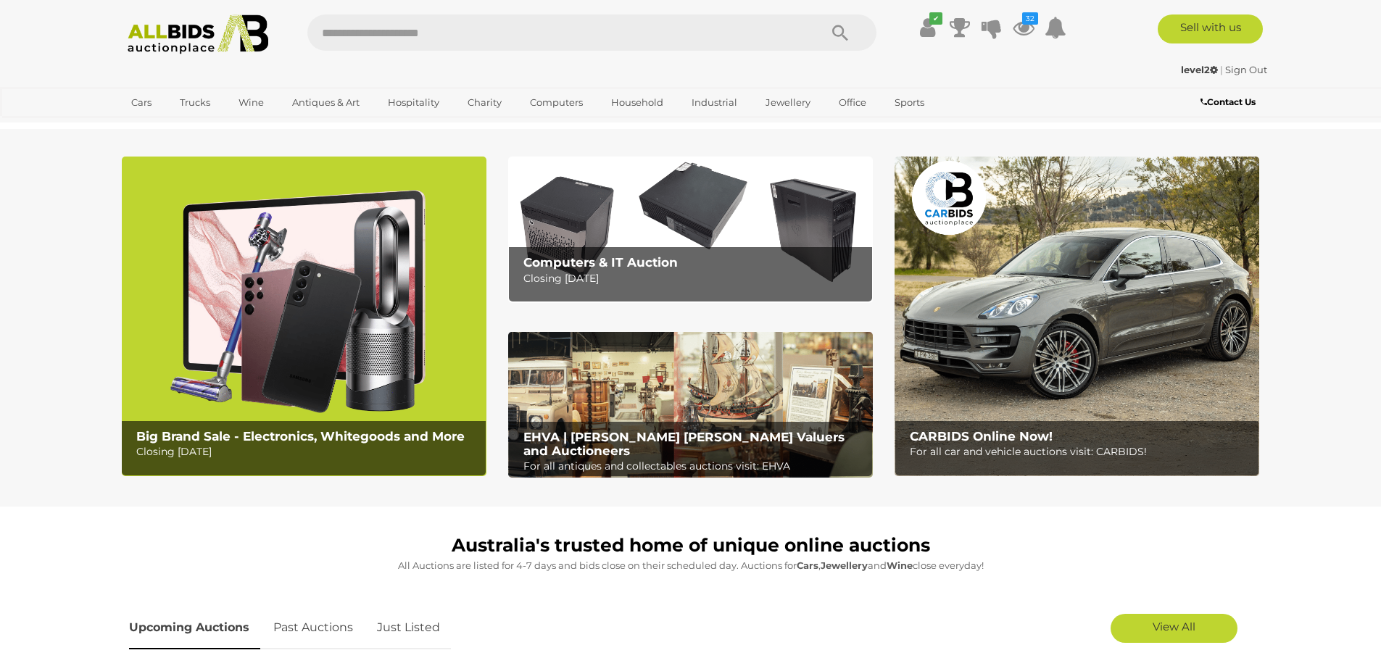
click at [221, 33] on img at bounding box center [198, 34] width 157 height 40
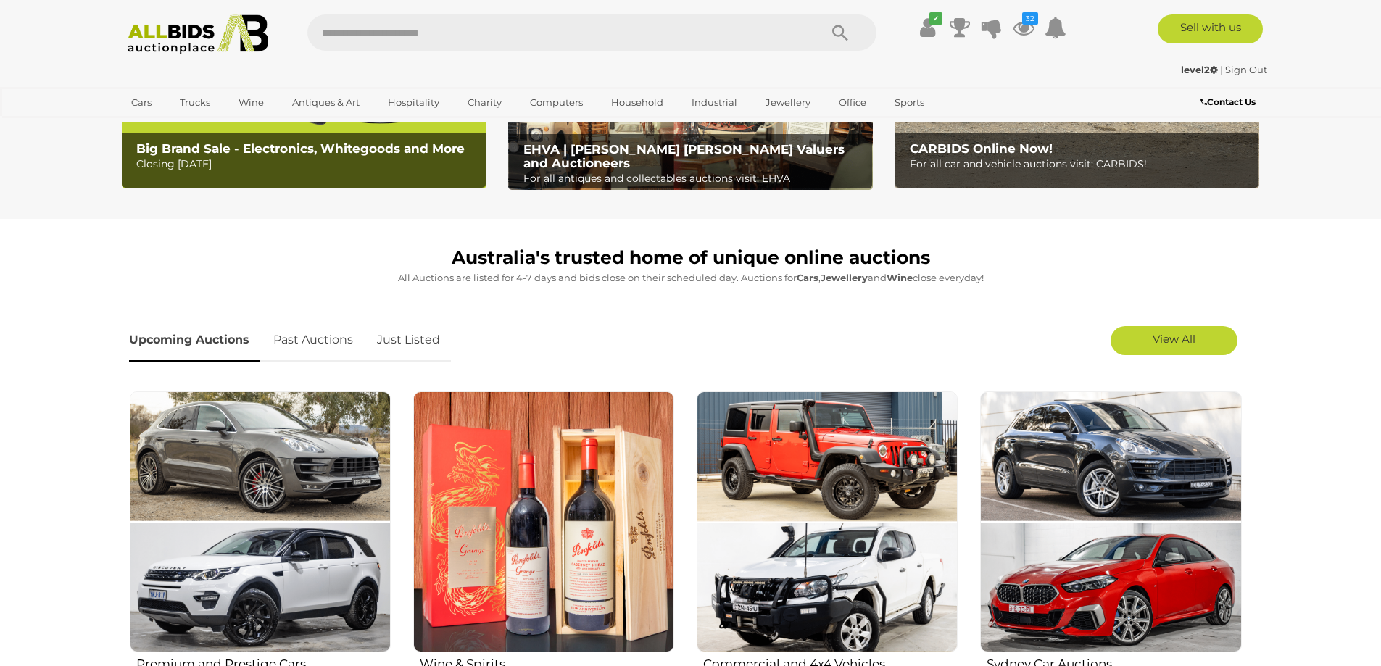
scroll to position [362, 0]
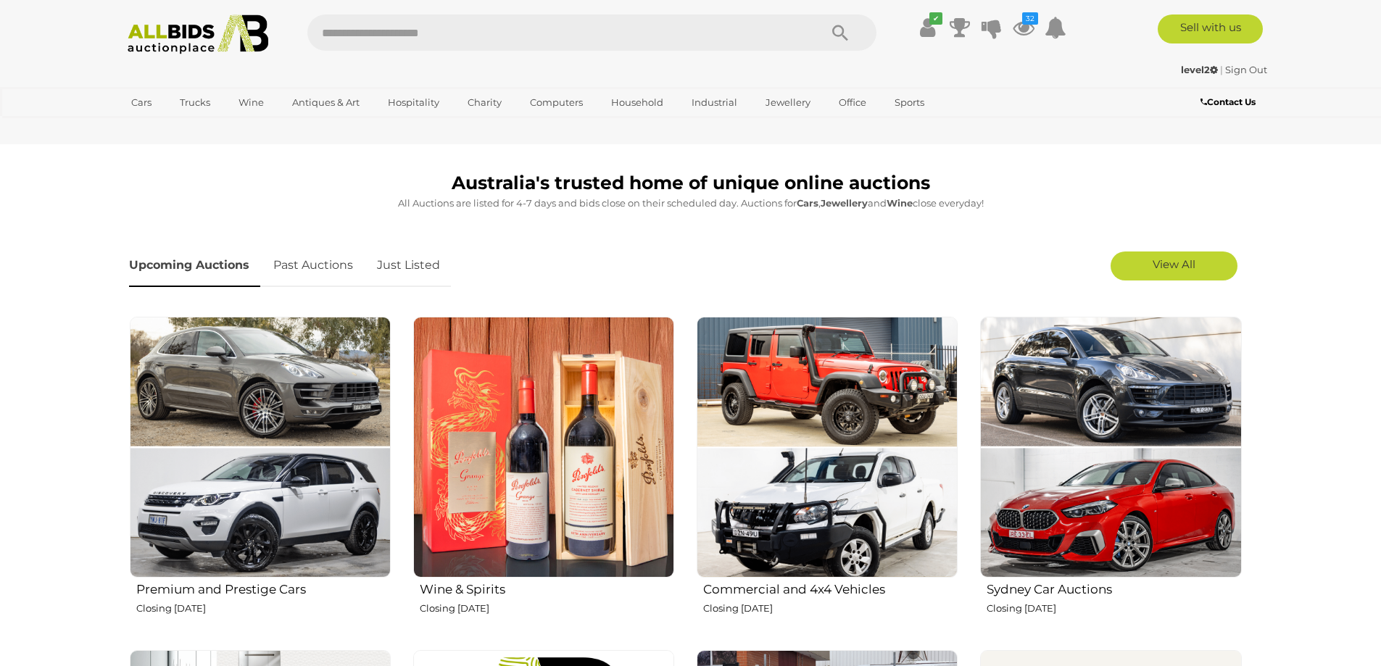
click at [423, 267] on link "Just Listed" at bounding box center [408, 265] width 85 height 43
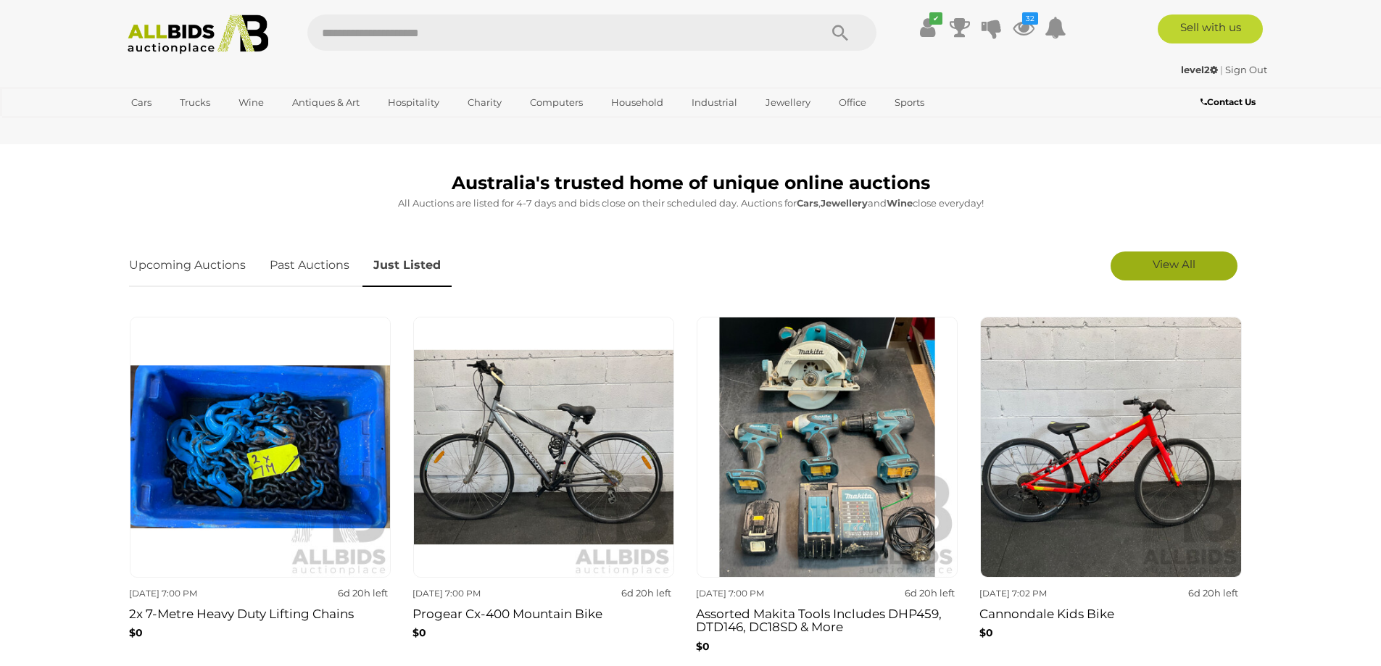
click at [1152, 260] on span "View All" at bounding box center [1173, 264] width 43 height 14
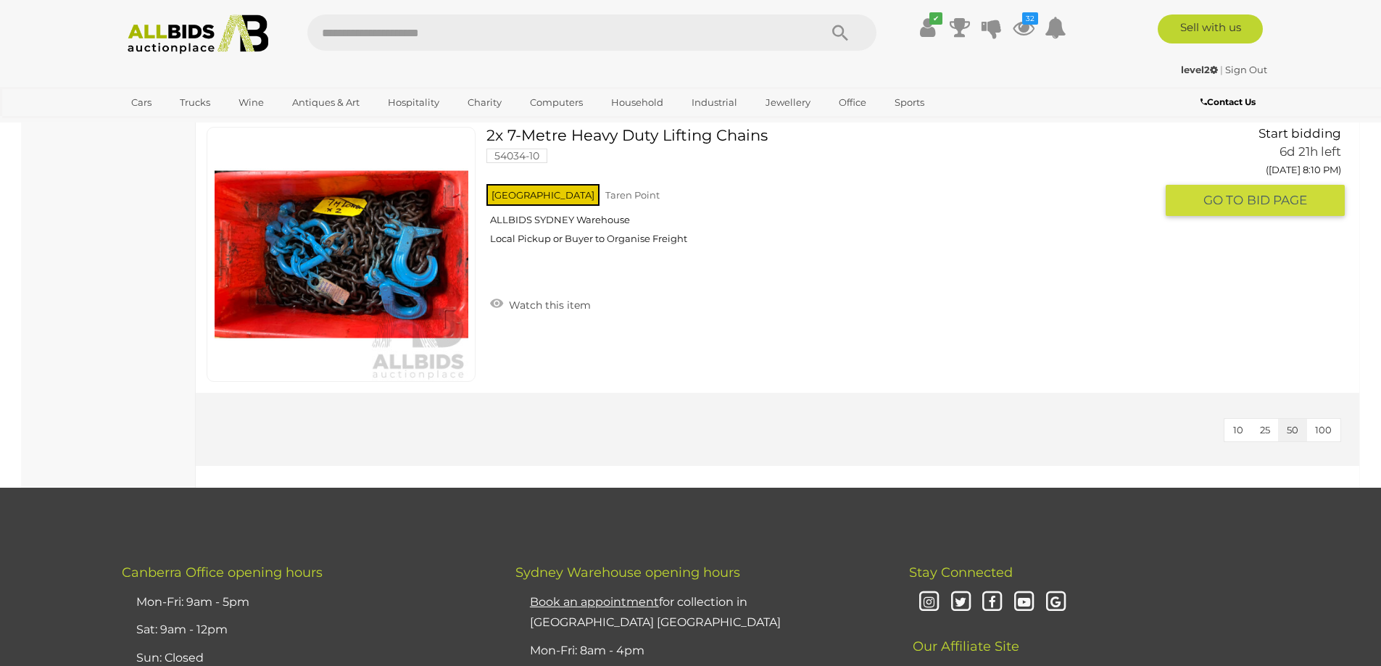
scroll to position [11017, 0]
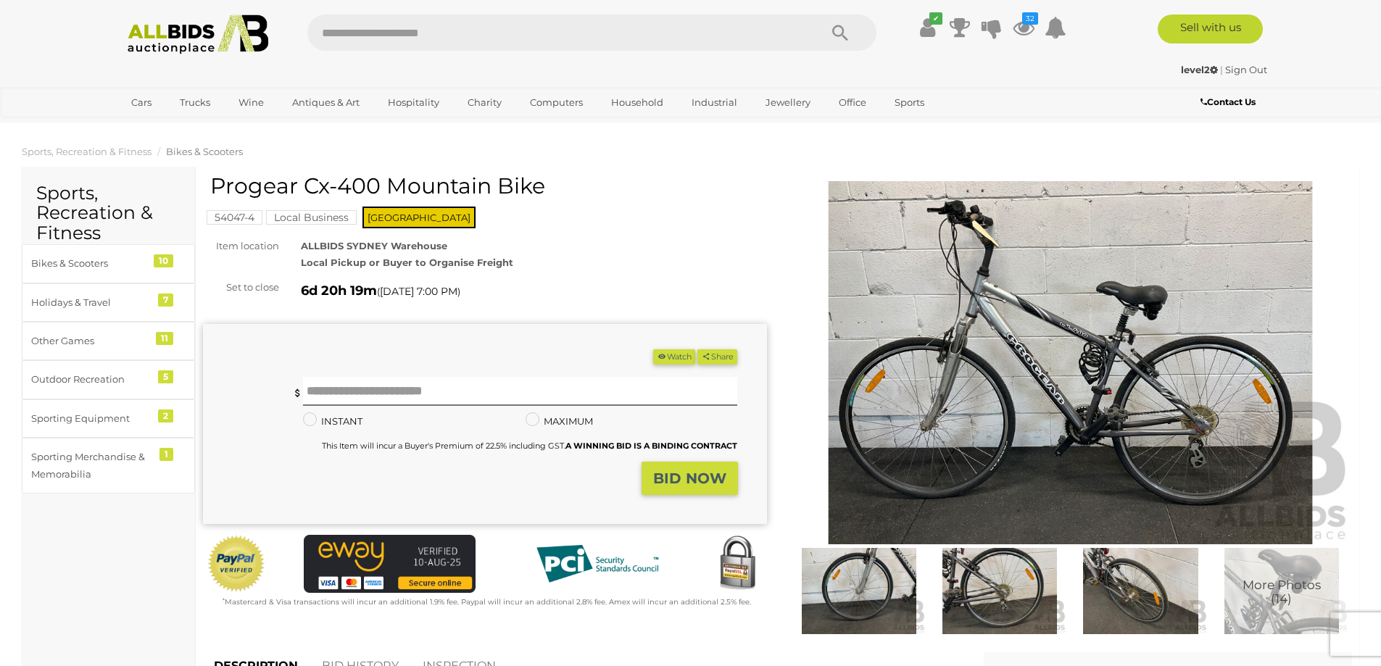
click at [897, 268] on img at bounding box center [1071, 362] width 564 height 363
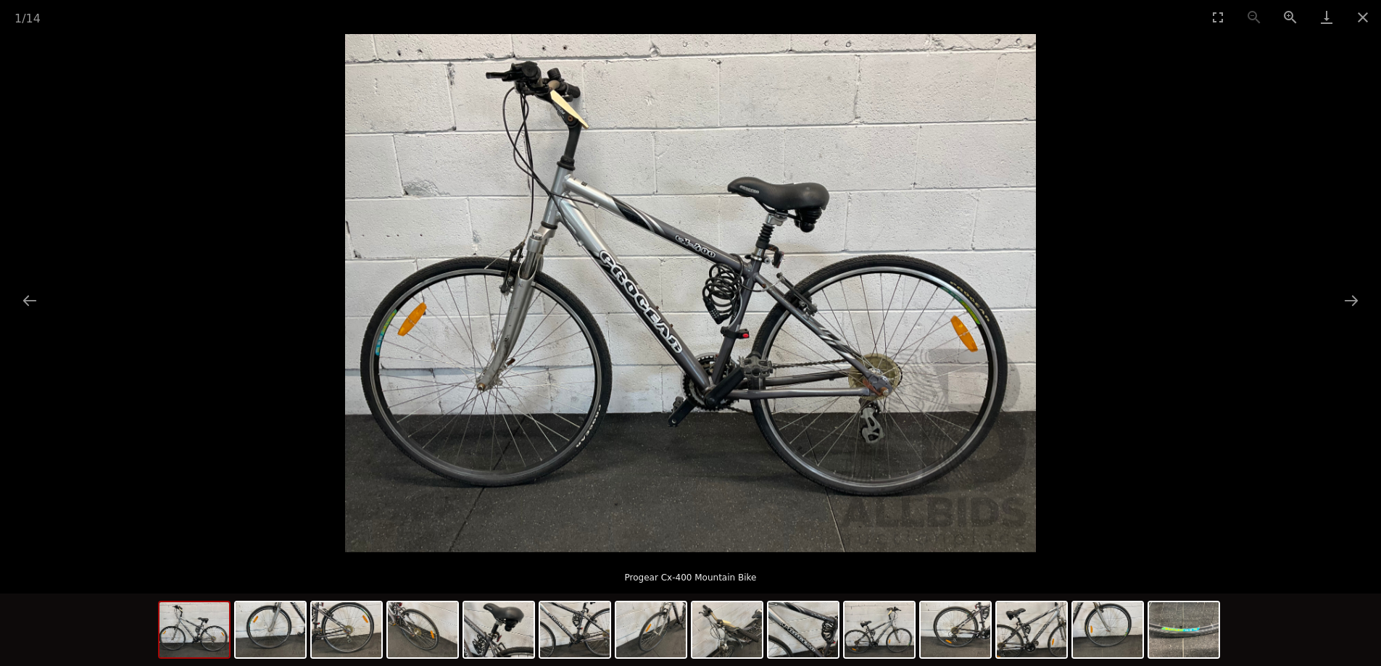
click at [718, 304] on img at bounding box center [690, 293] width 691 height 518
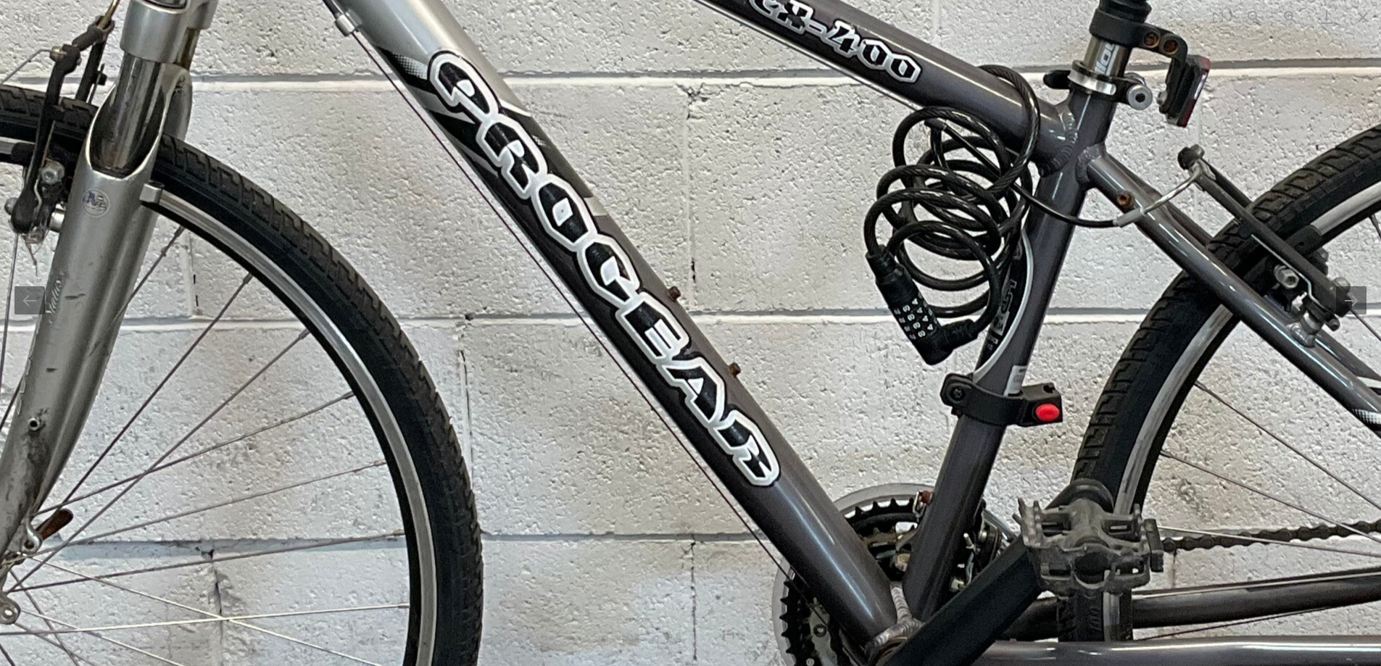
drag, startPoint x: 514, startPoint y: 313, endPoint x: 731, endPoint y: 221, distance: 236.1
click at [731, 221] on img at bounding box center [814, 233] width 2923 height 2192
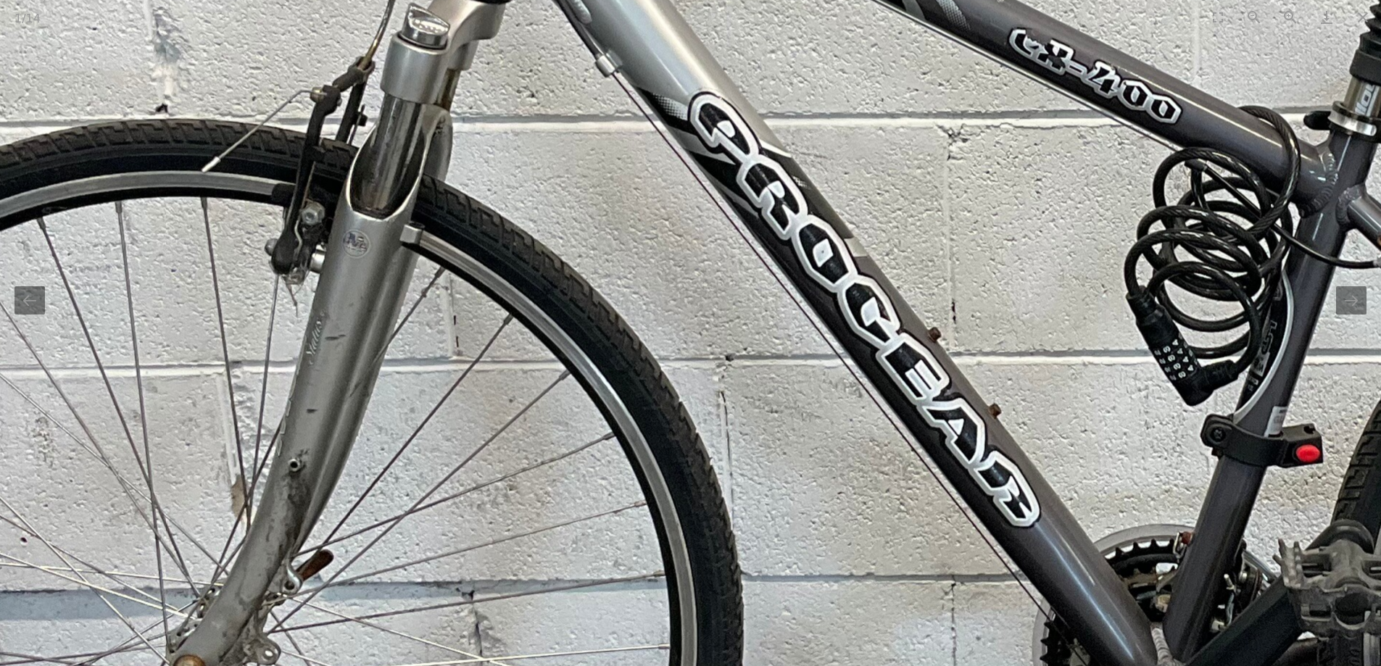
drag, startPoint x: 563, startPoint y: 273, endPoint x: 696, endPoint y: 338, distance: 147.8
click at [696, 338] on img at bounding box center [1074, 273] width 2923 height 2192
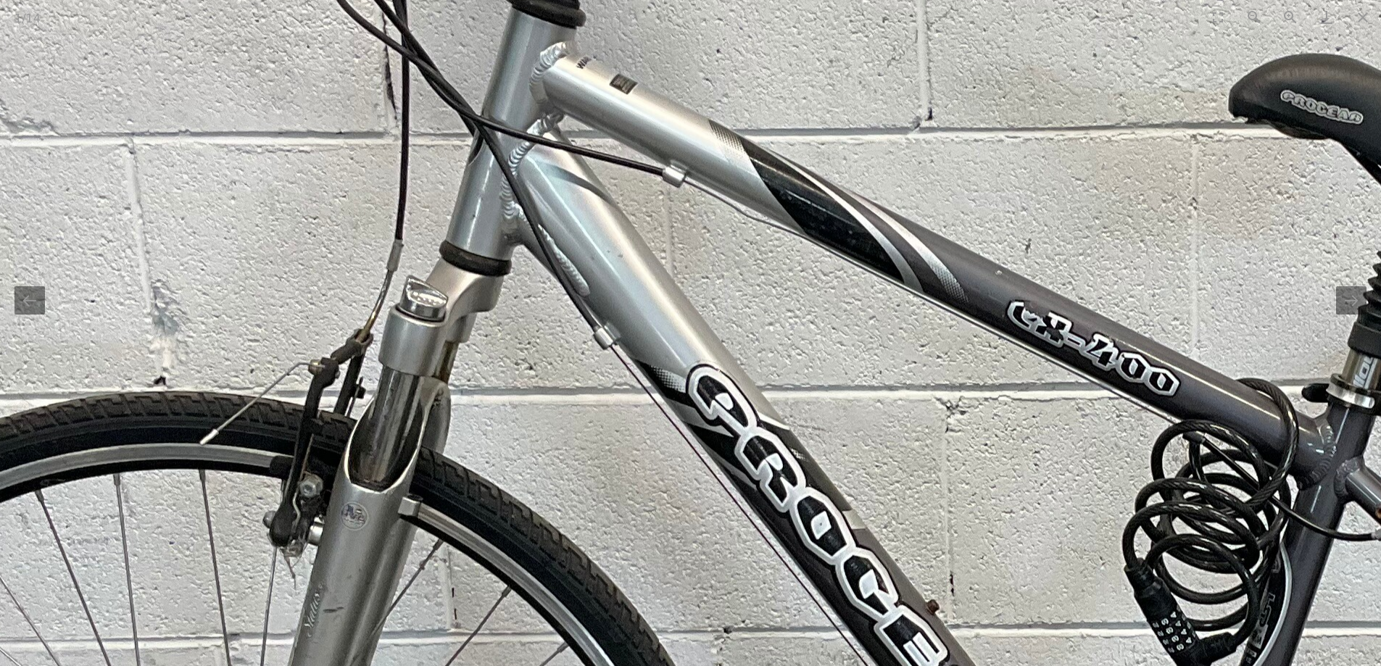
drag, startPoint x: 818, startPoint y: 240, endPoint x: 769, endPoint y: 465, distance: 229.9
click at [780, 501] on img at bounding box center [1073, 546] width 2923 height 2192
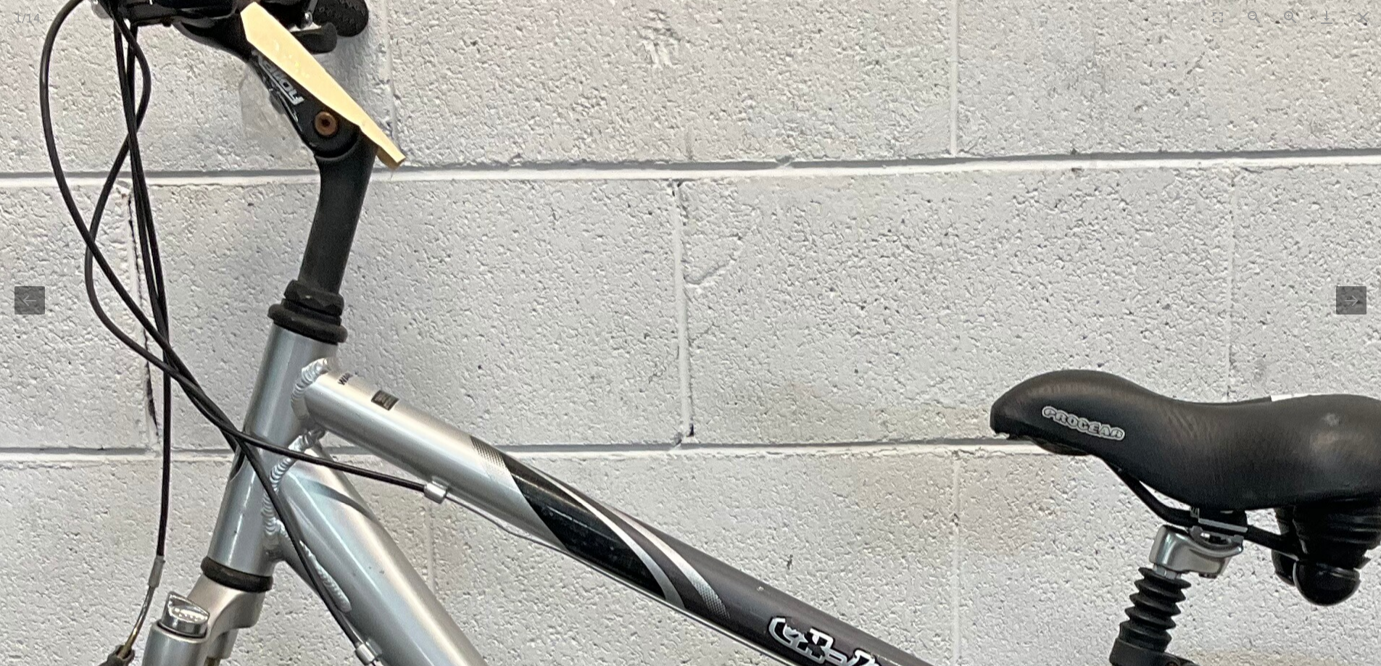
drag, startPoint x: 830, startPoint y: 290, endPoint x: 603, endPoint y: 458, distance: 282.4
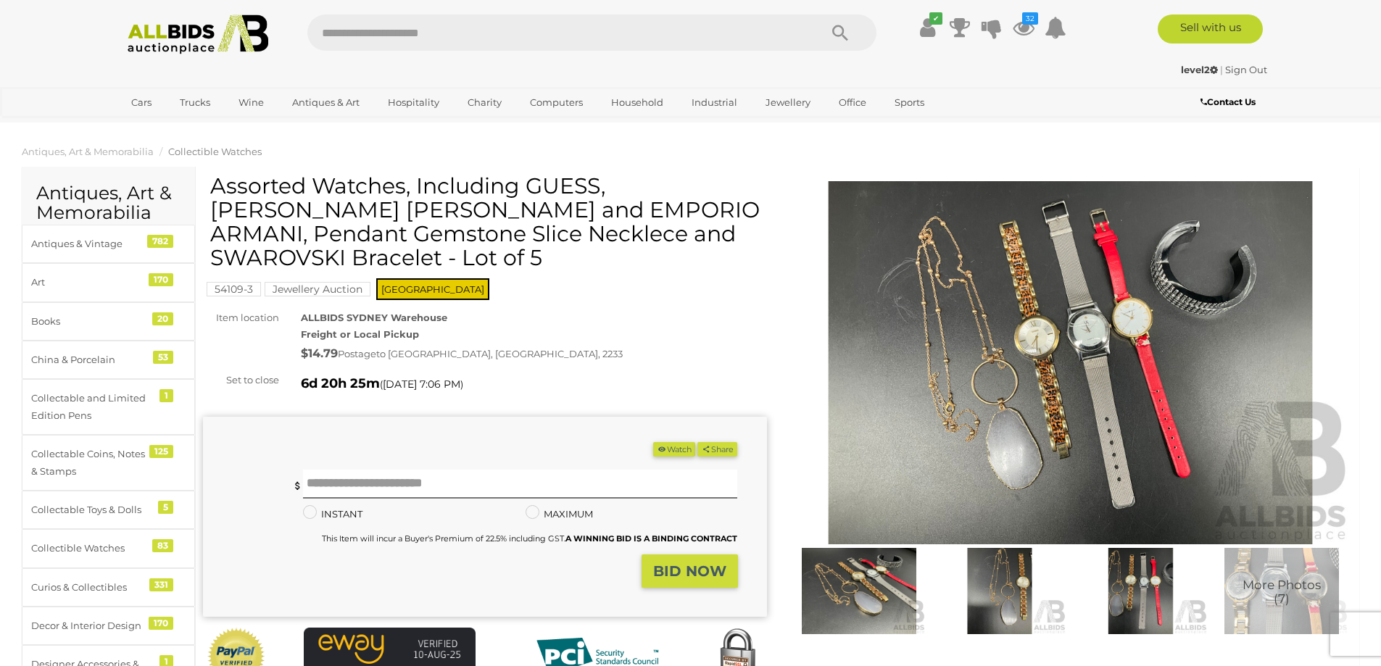
click at [1055, 295] on img at bounding box center [1071, 362] width 564 height 363
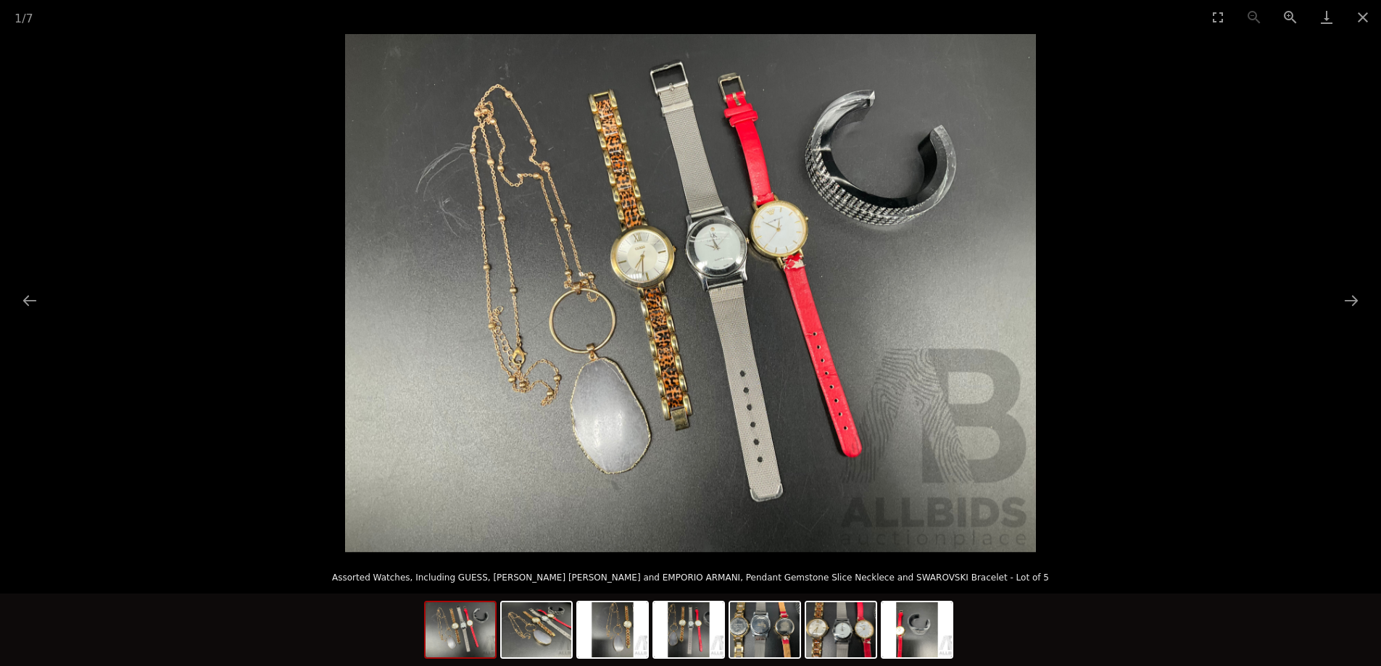
click at [760, 270] on img at bounding box center [690, 293] width 691 height 518
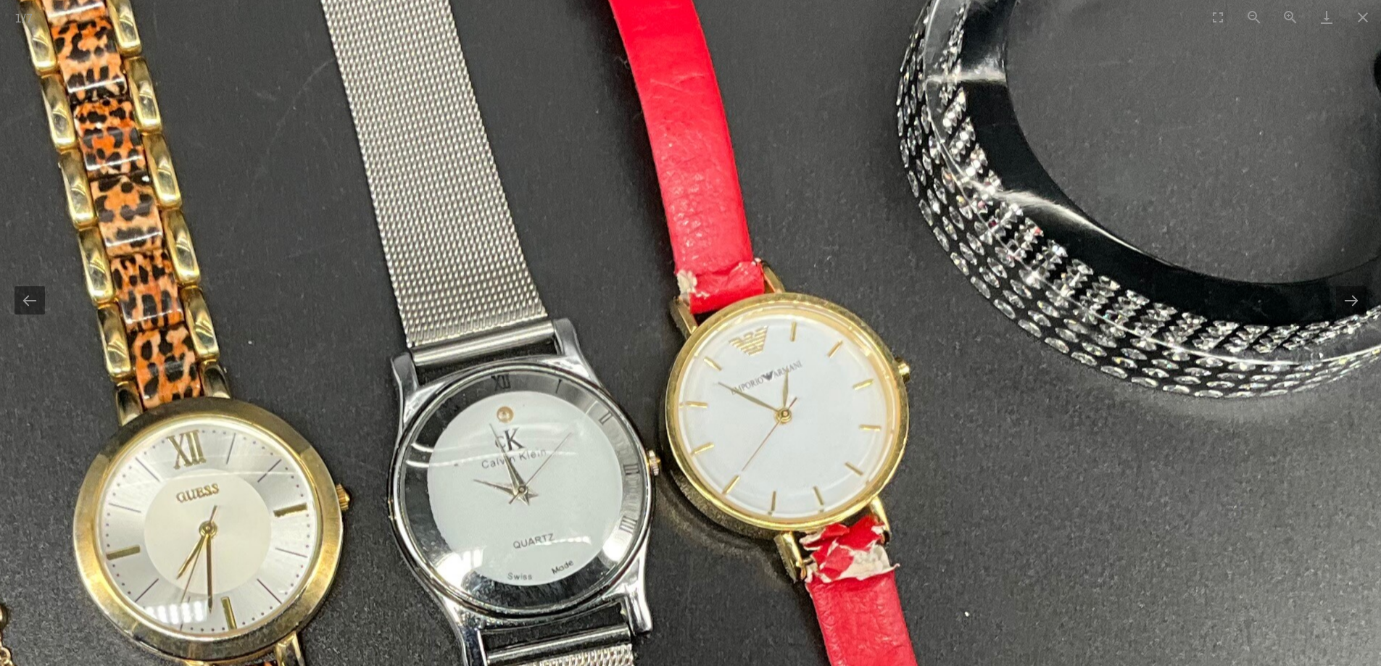
drag, startPoint x: 1070, startPoint y: 307, endPoint x: 976, endPoint y: 515, distance: 229.3
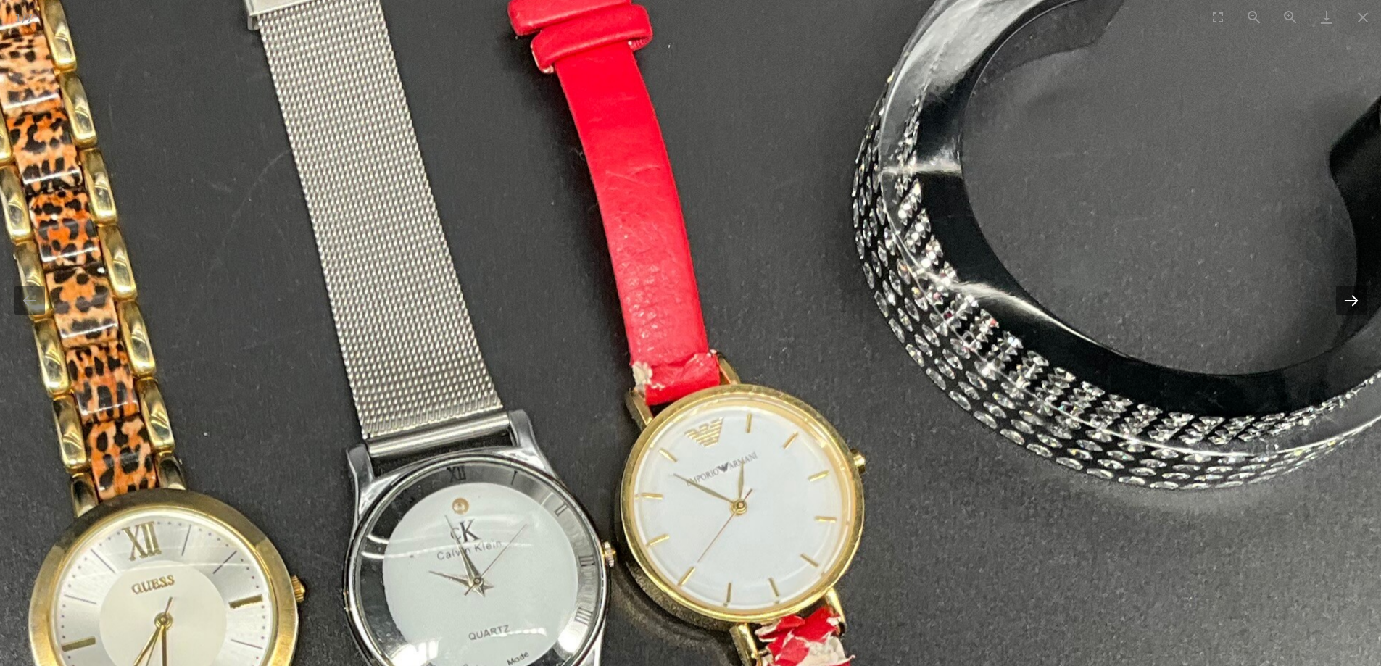
click at [1347, 311] on button "Next slide" at bounding box center [1351, 300] width 30 height 28
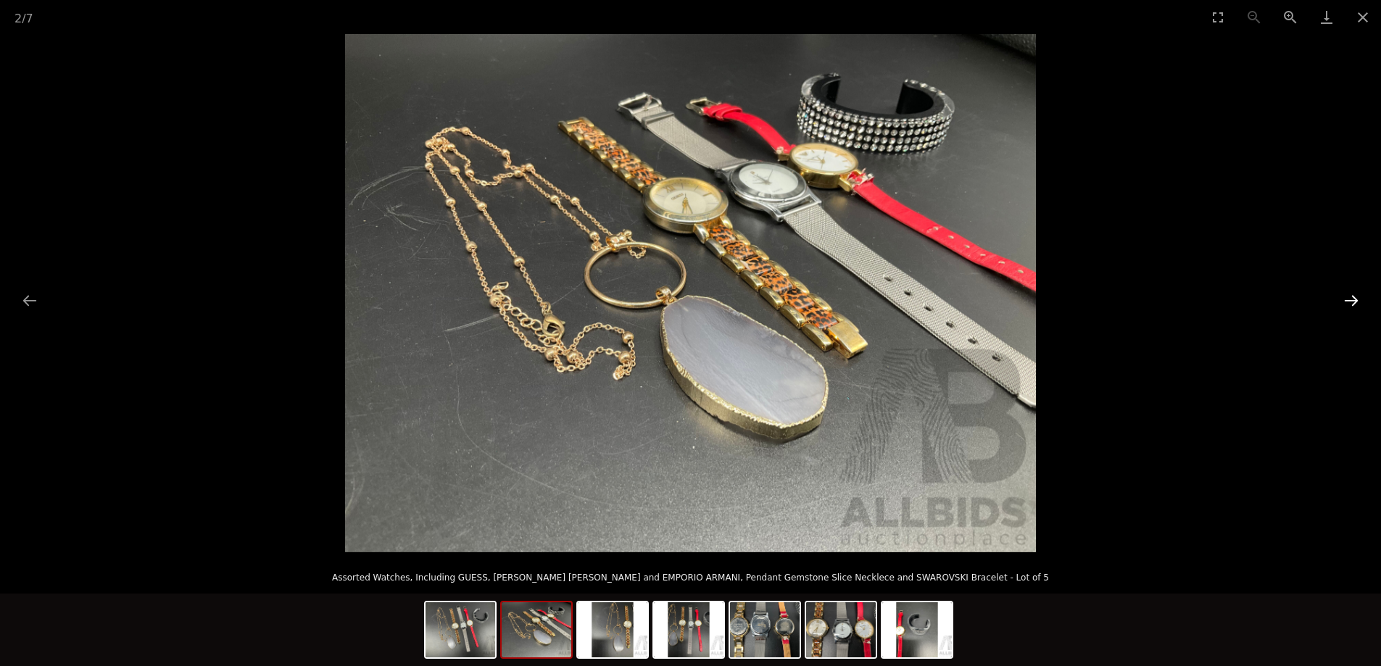
click at [1347, 314] on button "Next slide" at bounding box center [1351, 300] width 30 height 28
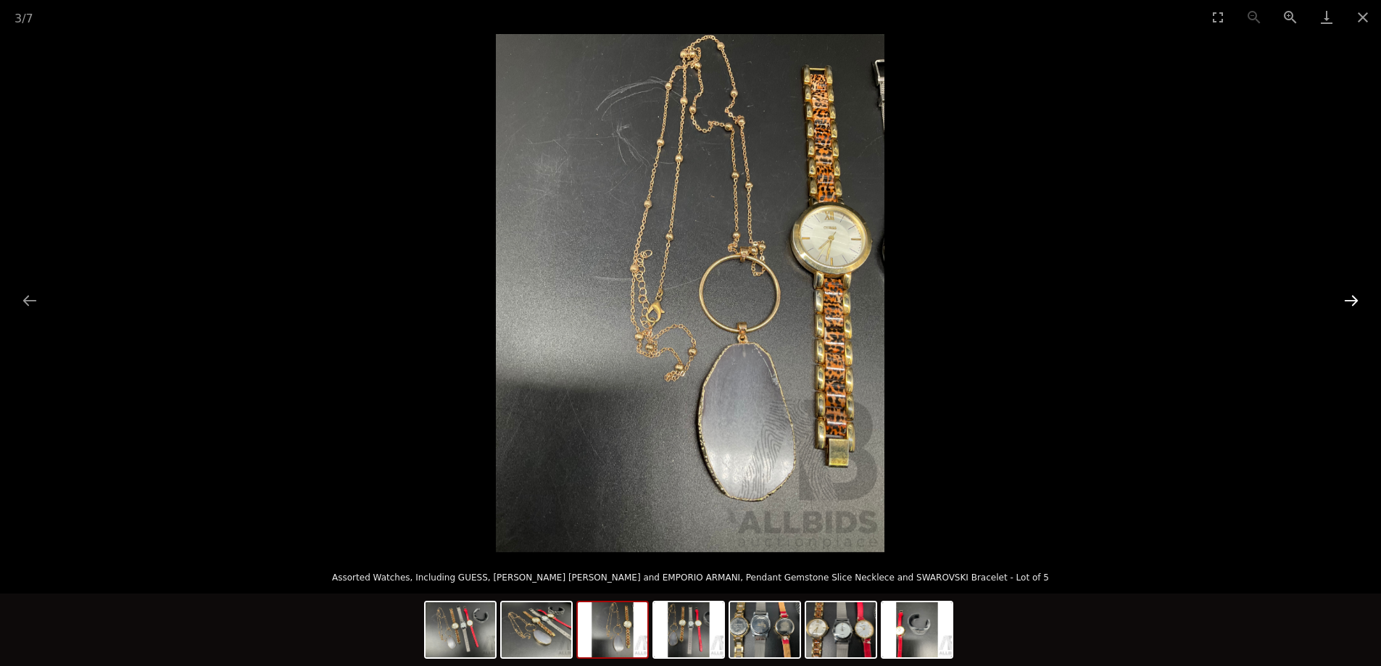
click at [1347, 314] on button "Next slide" at bounding box center [1351, 300] width 30 height 28
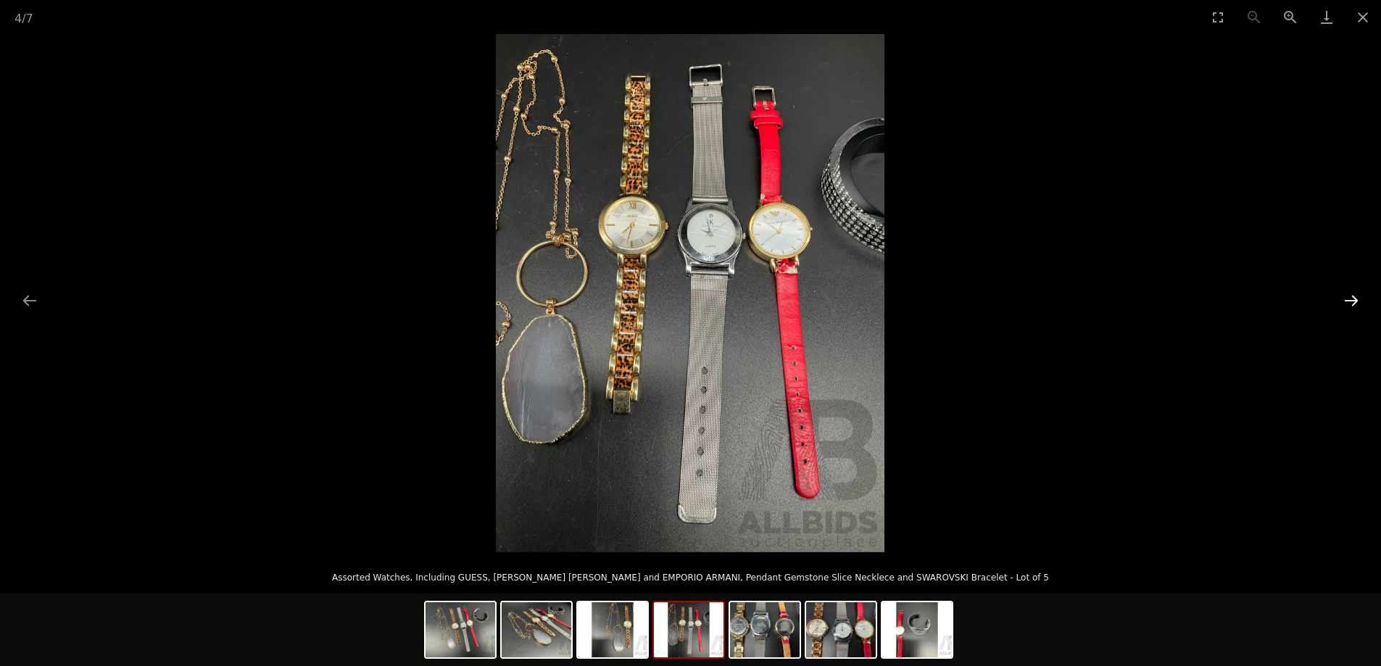
click at [1347, 314] on button "Next slide" at bounding box center [1351, 300] width 30 height 28
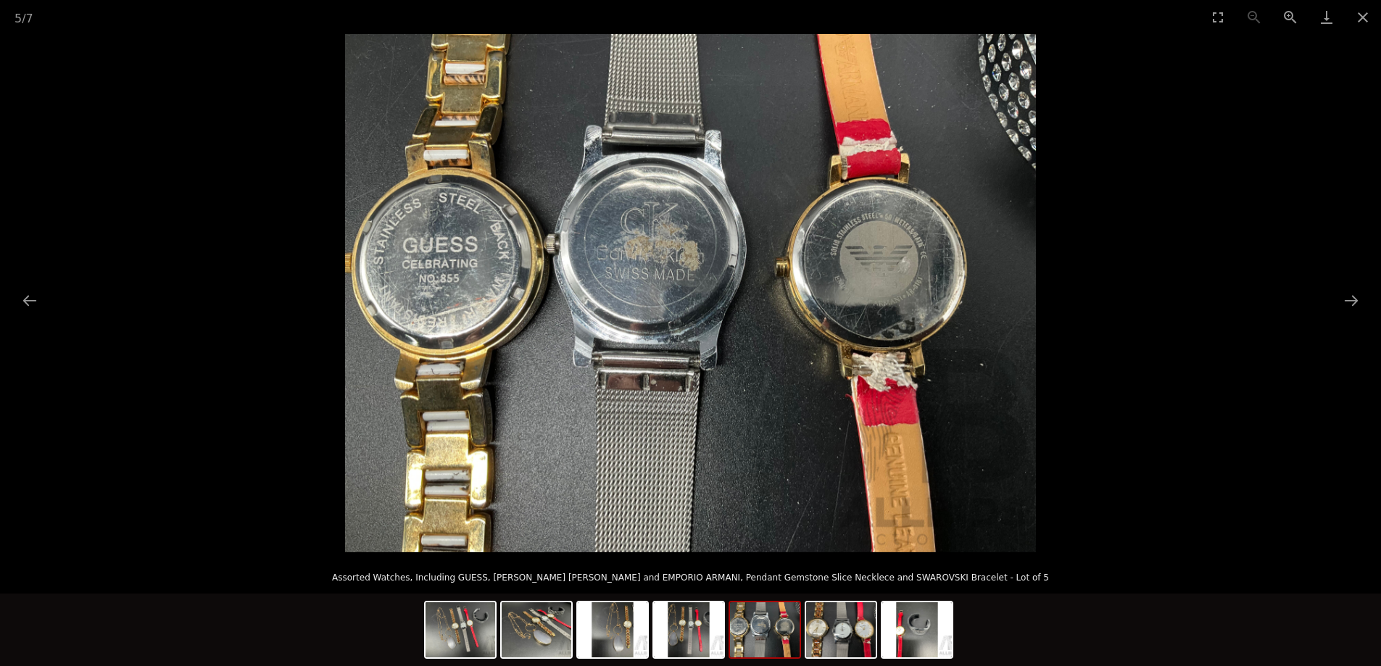
click at [1347, 315] on div at bounding box center [690, 293] width 1381 height 518
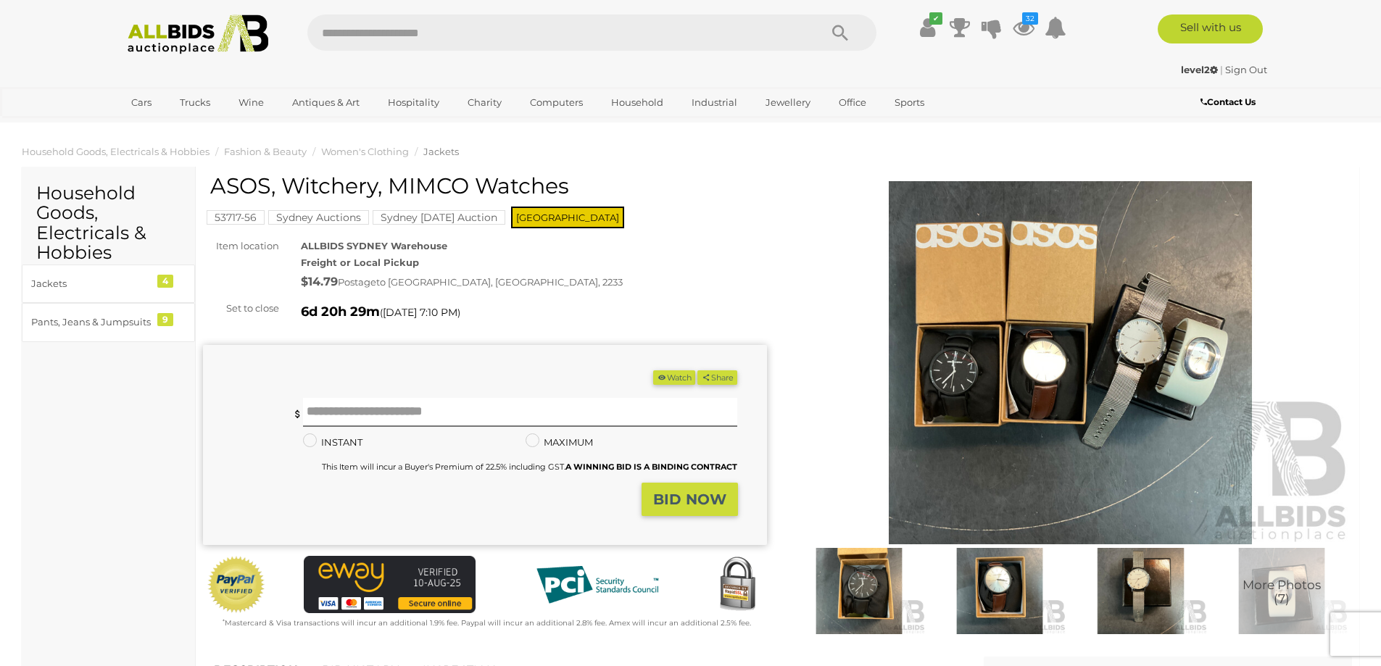
click at [1085, 361] on img at bounding box center [1071, 362] width 564 height 363
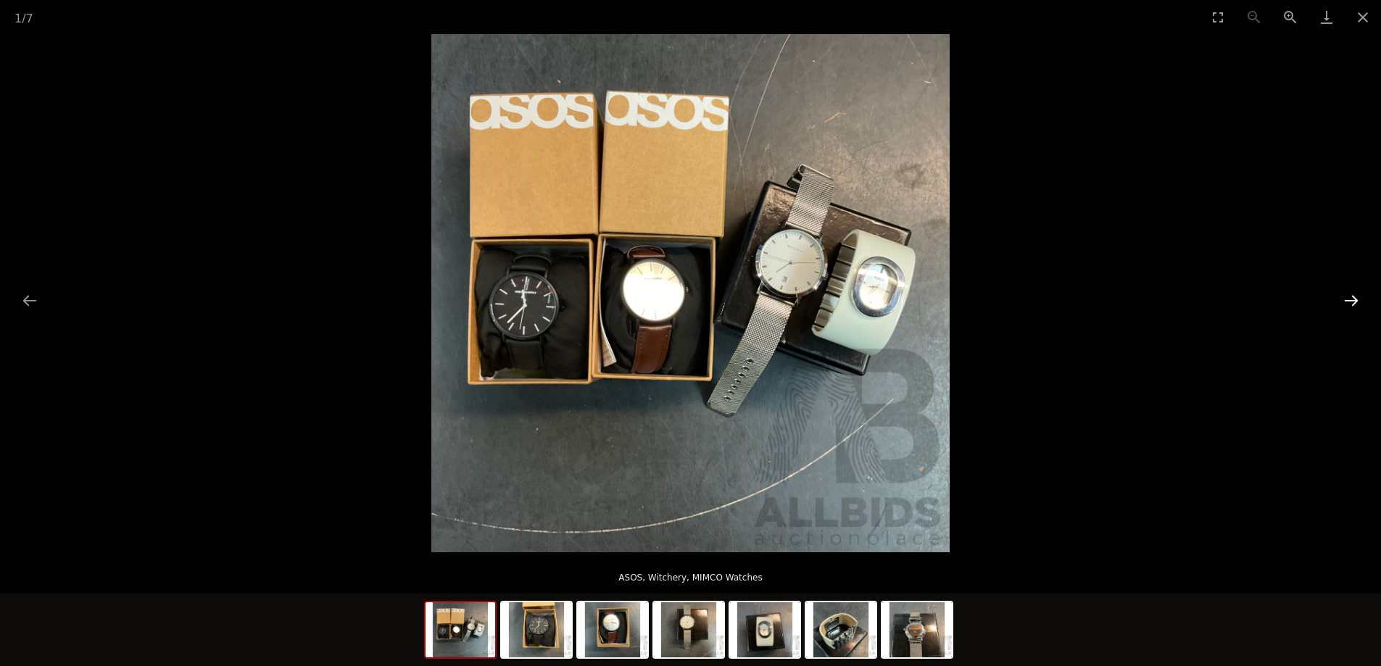
click at [1345, 308] on button "Next slide" at bounding box center [1351, 300] width 30 height 28
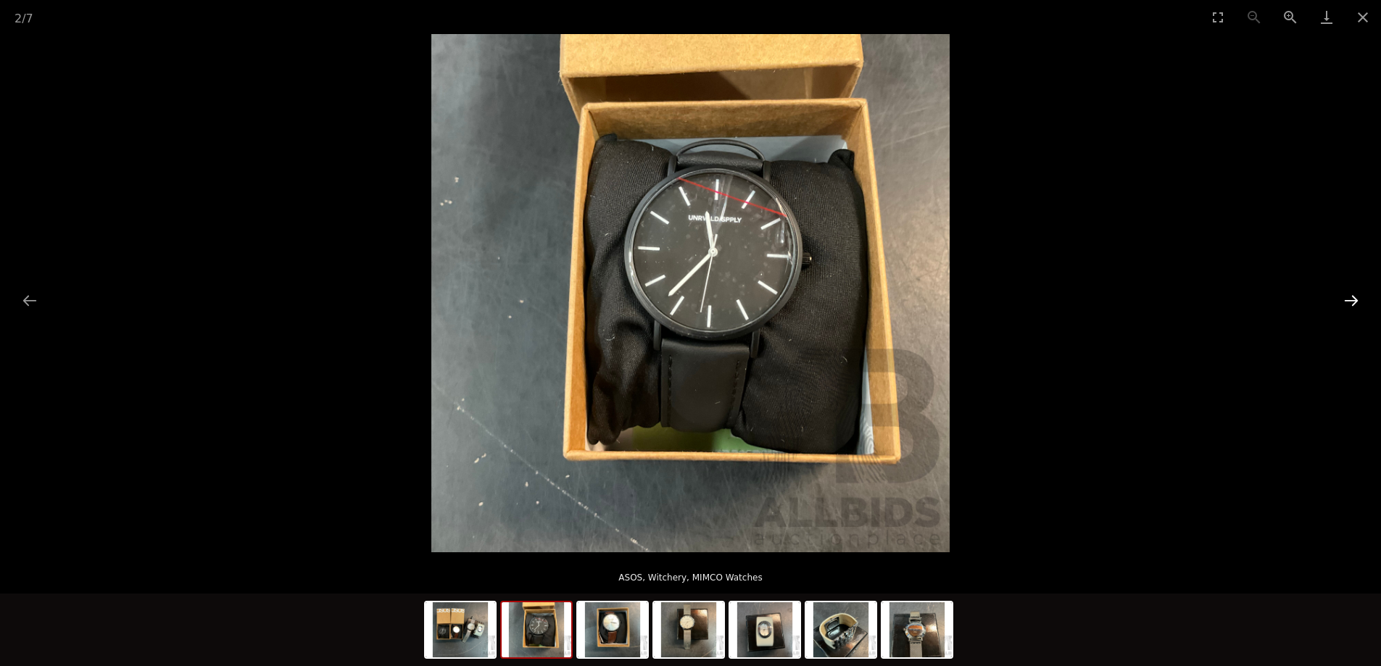
click at [1345, 308] on button "Next slide" at bounding box center [1351, 300] width 30 height 28
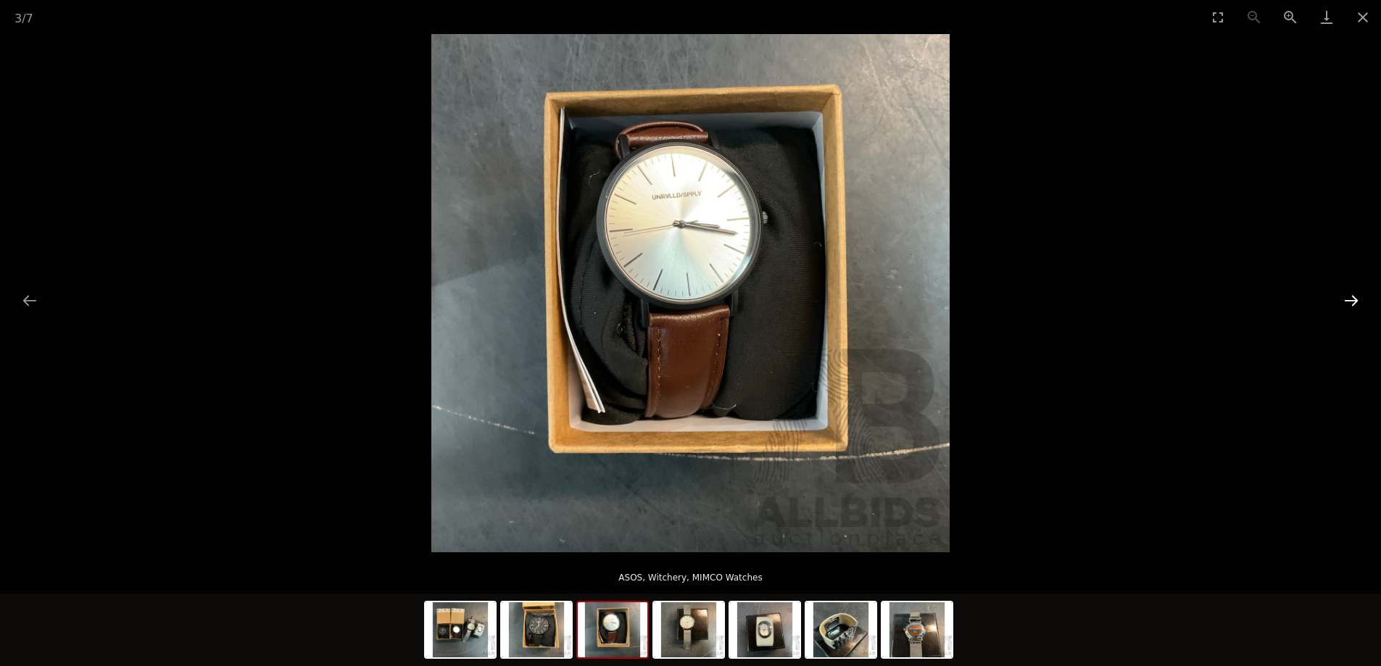
click at [1345, 308] on button "Next slide" at bounding box center [1351, 300] width 30 height 28
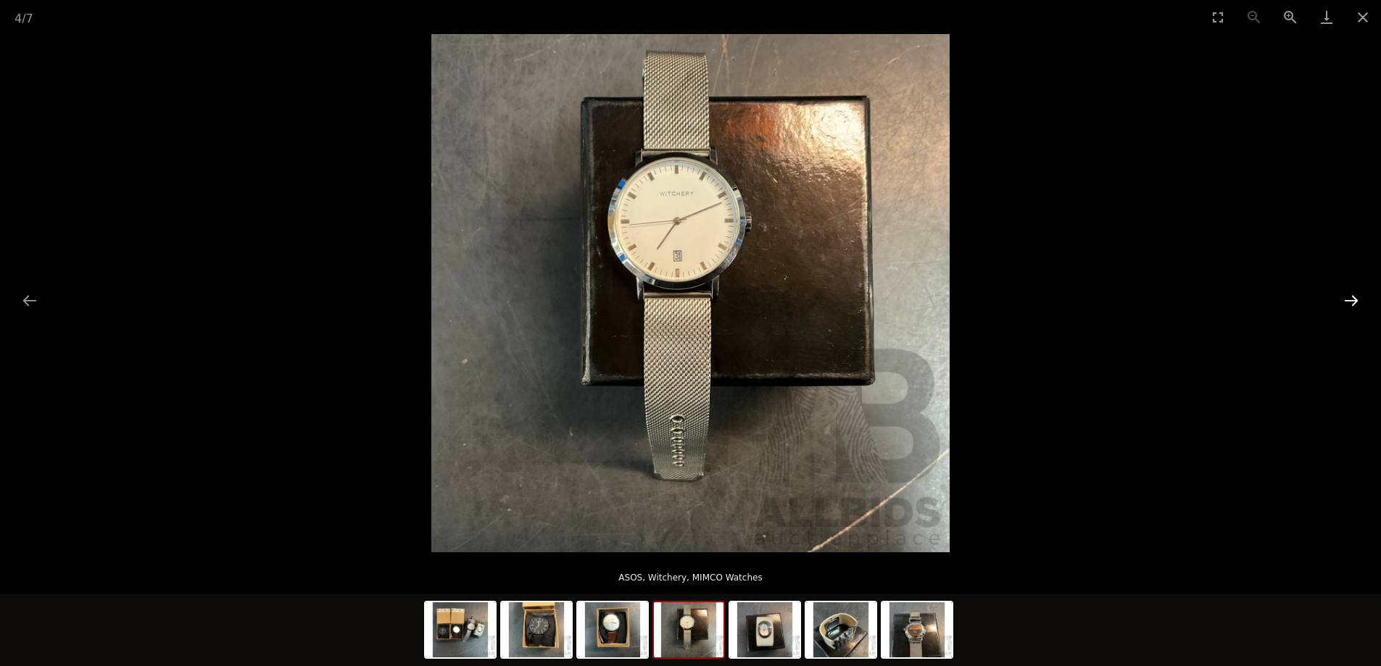
click at [1345, 308] on button "Next slide" at bounding box center [1351, 300] width 30 height 28
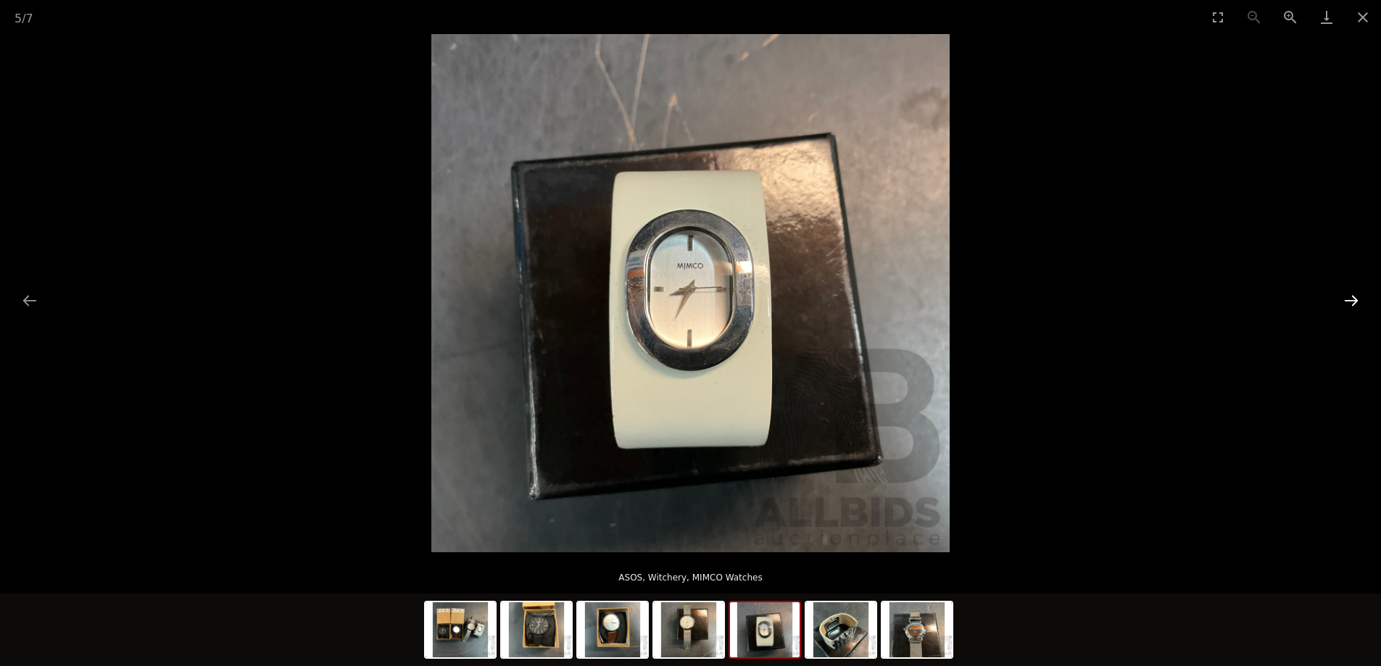
click at [1345, 308] on button "Next slide" at bounding box center [1351, 300] width 30 height 28
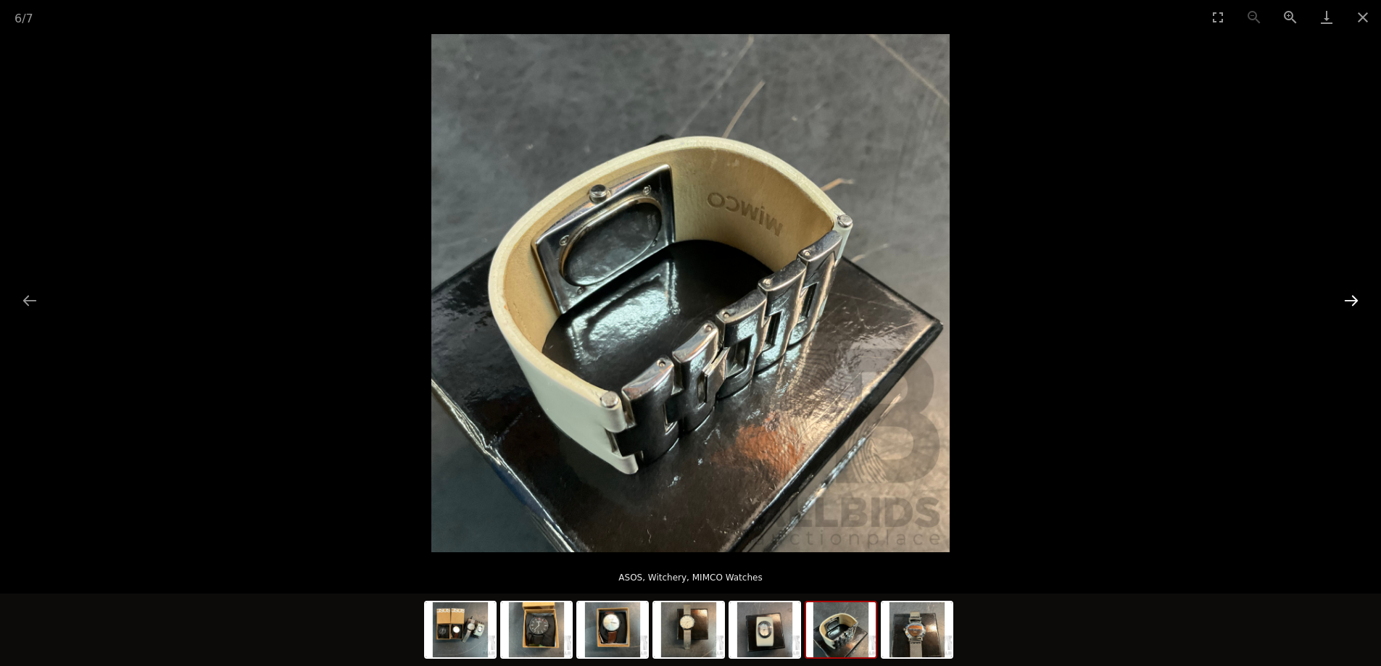
click at [1345, 308] on button "Next slide" at bounding box center [1351, 300] width 30 height 28
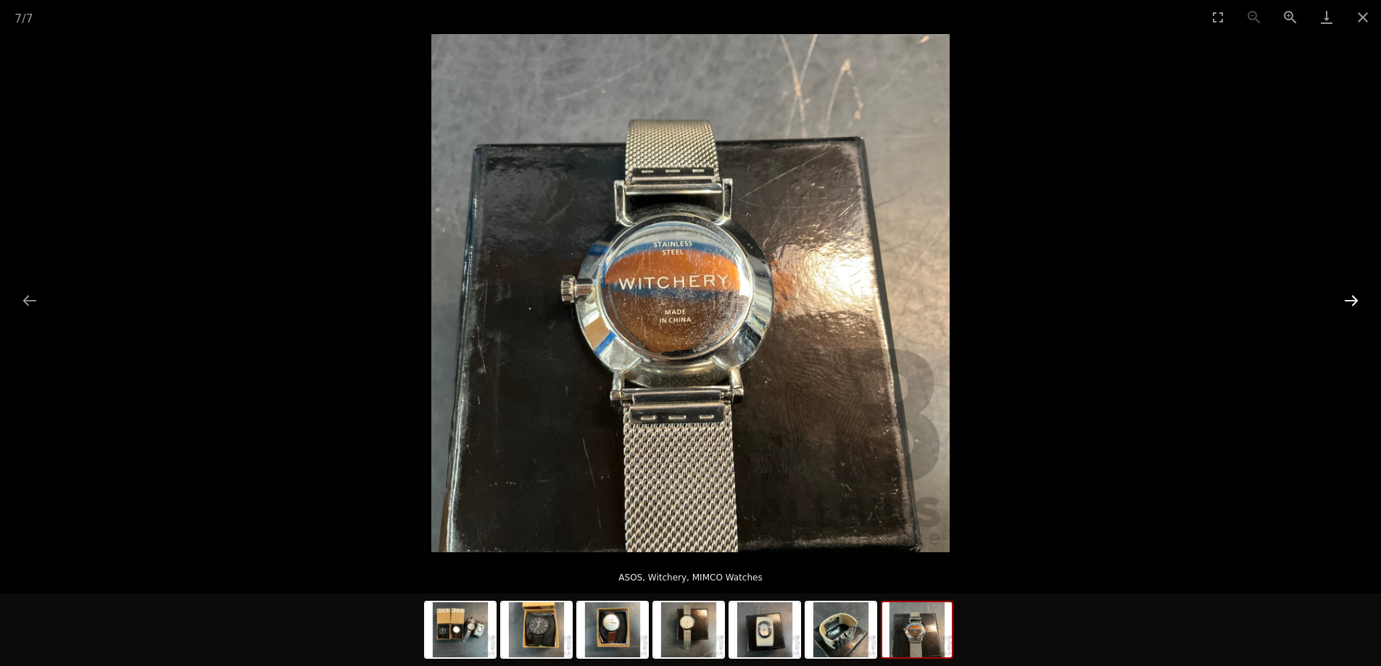
click at [1345, 308] on button "Next slide" at bounding box center [1351, 300] width 30 height 28
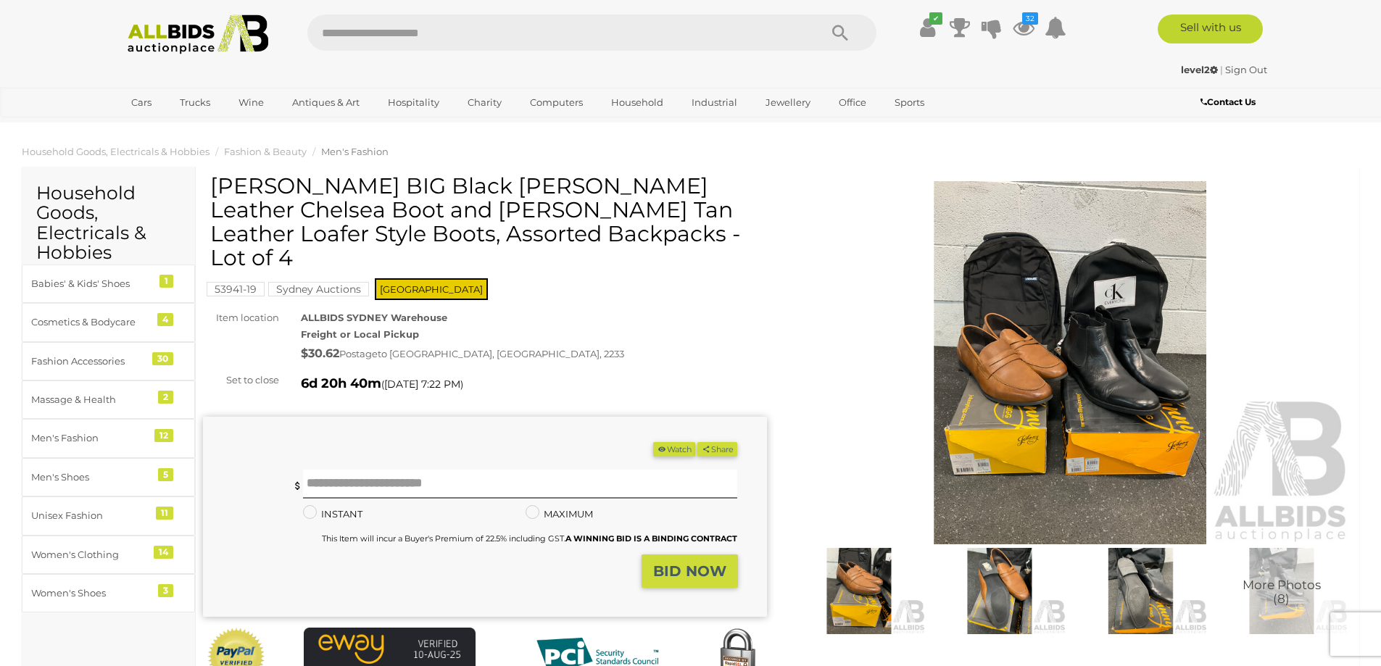
click at [1127, 353] on img at bounding box center [1071, 362] width 564 height 363
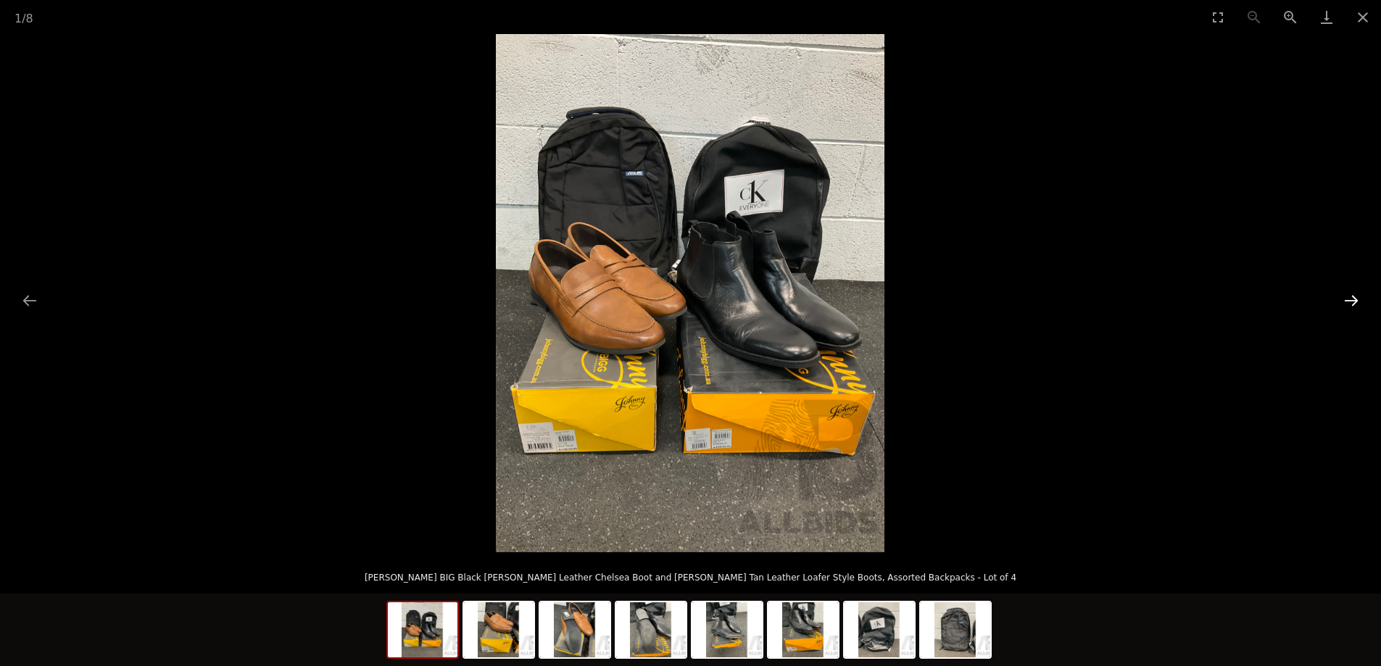
click at [1355, 288] on button "Next slide" at bounding box center [1351, 300] width 30 height 28
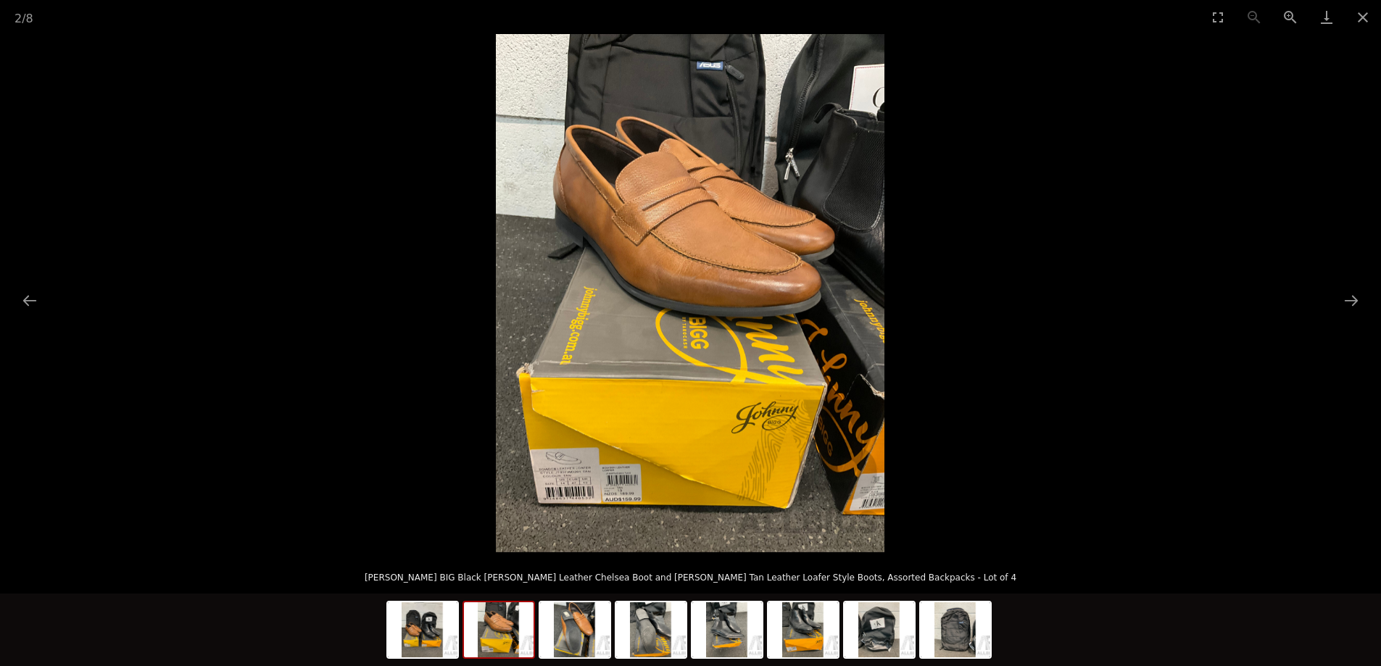
click at [716, 417] on img at bounding box center [690, 293] width 388 height 518
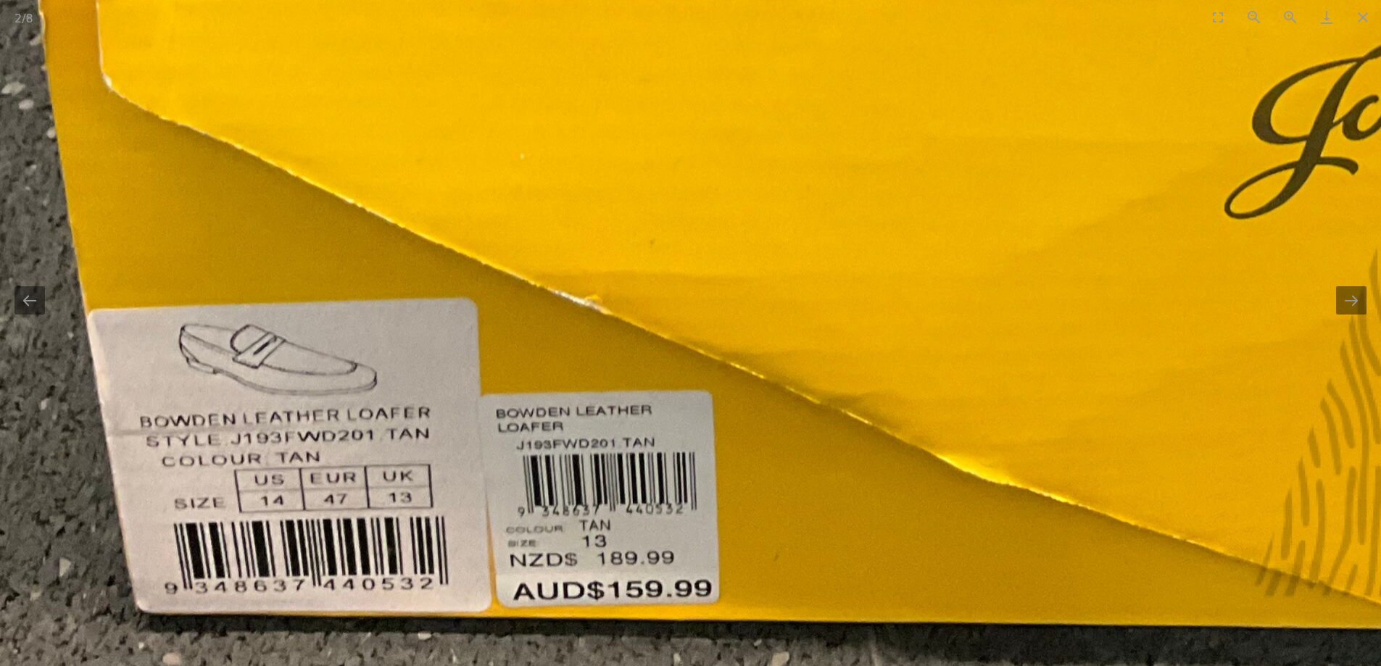
drag, startPoint x: 607, startPoint y: 499, endPoint x: 1028, endPoint y: 118, distance: 567.5
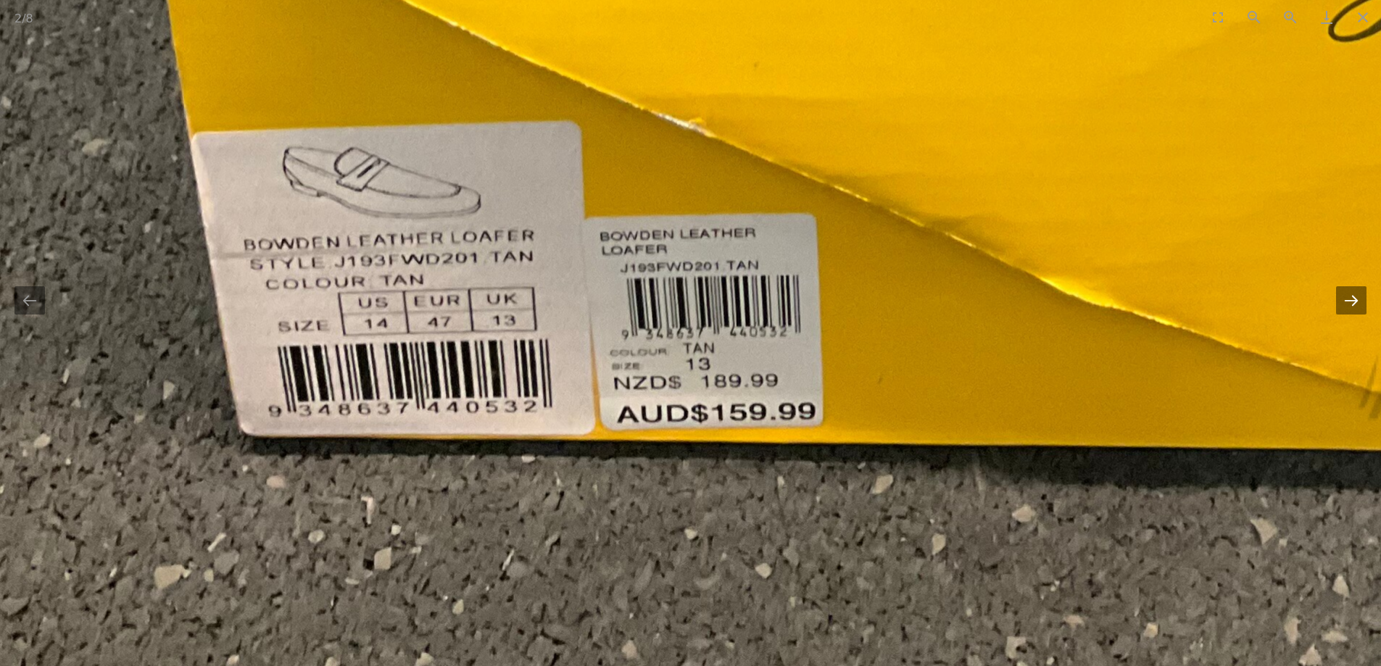
click at [1358, 301] on button "Next slide" at bounding box center [1351, 300] width 30 height 28
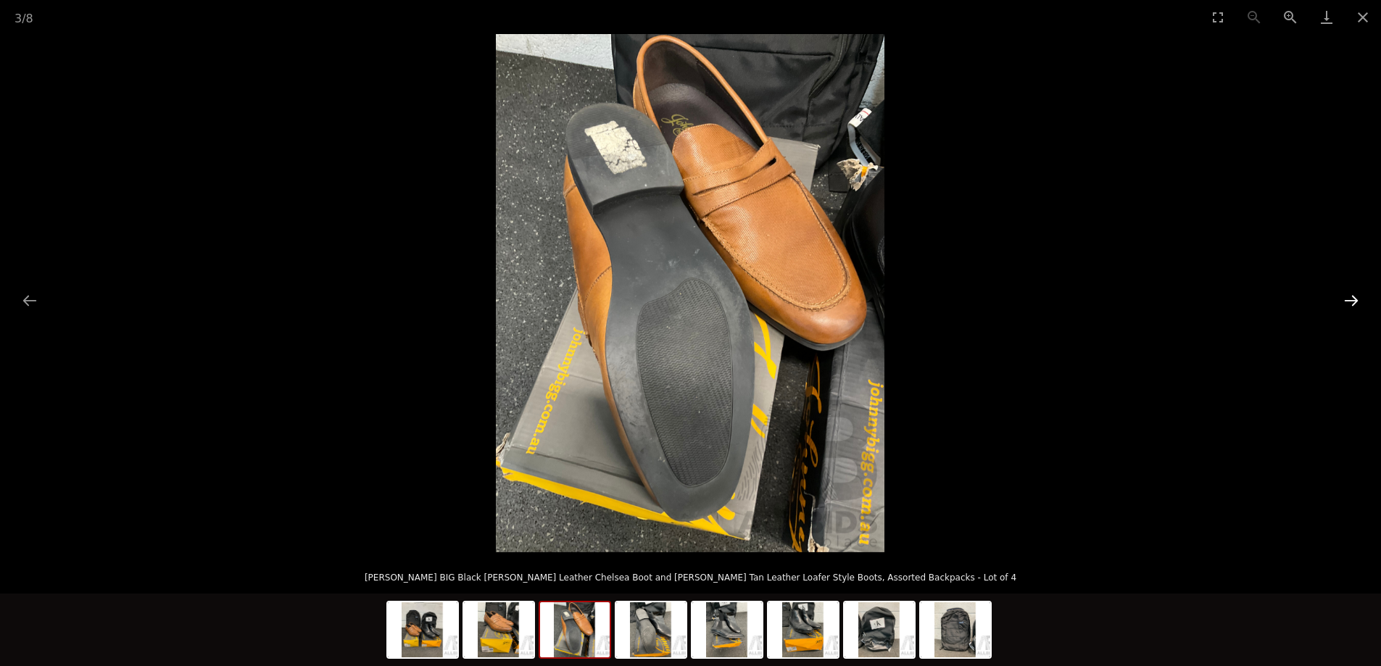
click at [1358, 301] on button "Next slide" at bounding box center [1351, 300] width 30 height 28
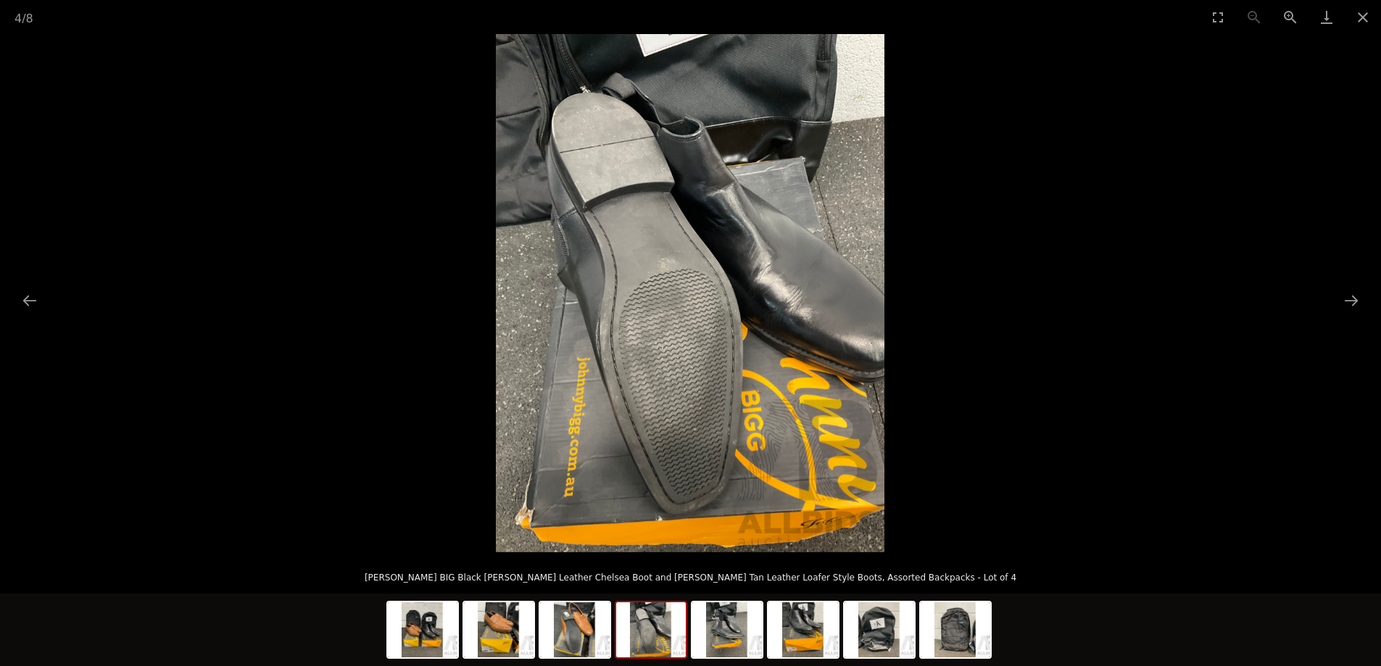
click at [1327, 289] on picture at bounding box center [690, 293] width 1381 height 518
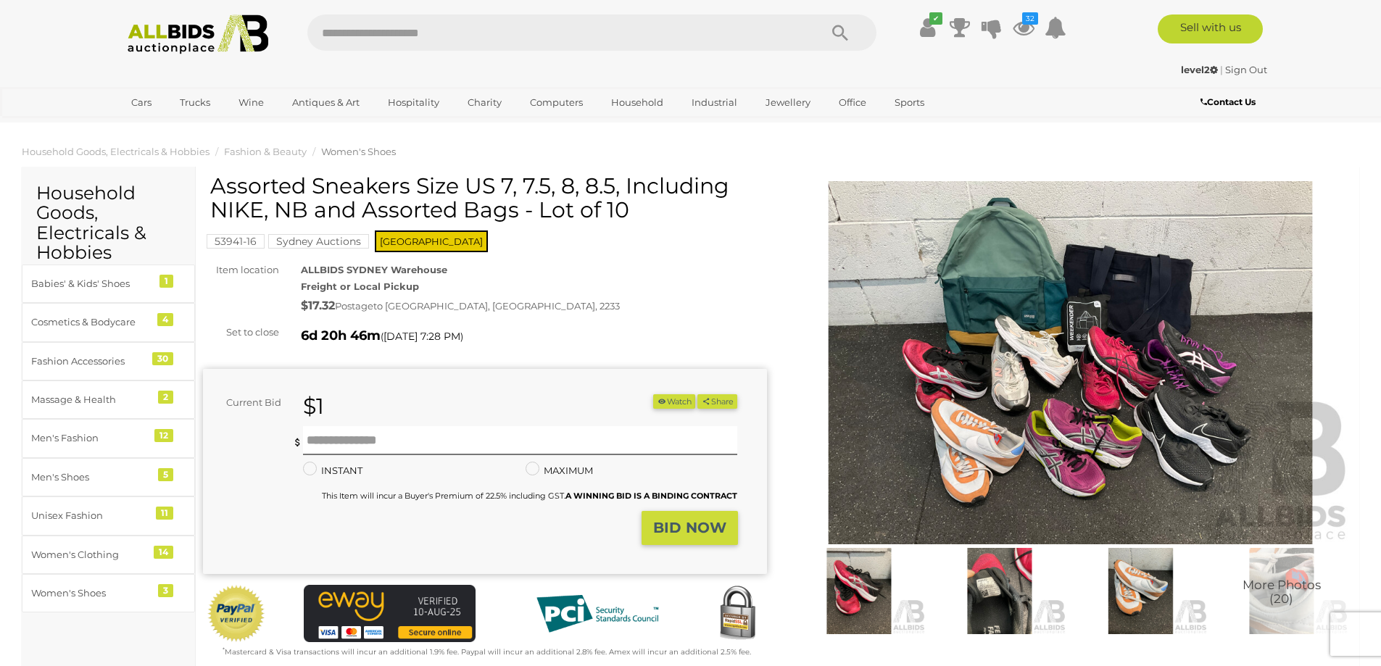
click at [1164, 379] on img at bounding box center [1071, 362] width 564 height 363
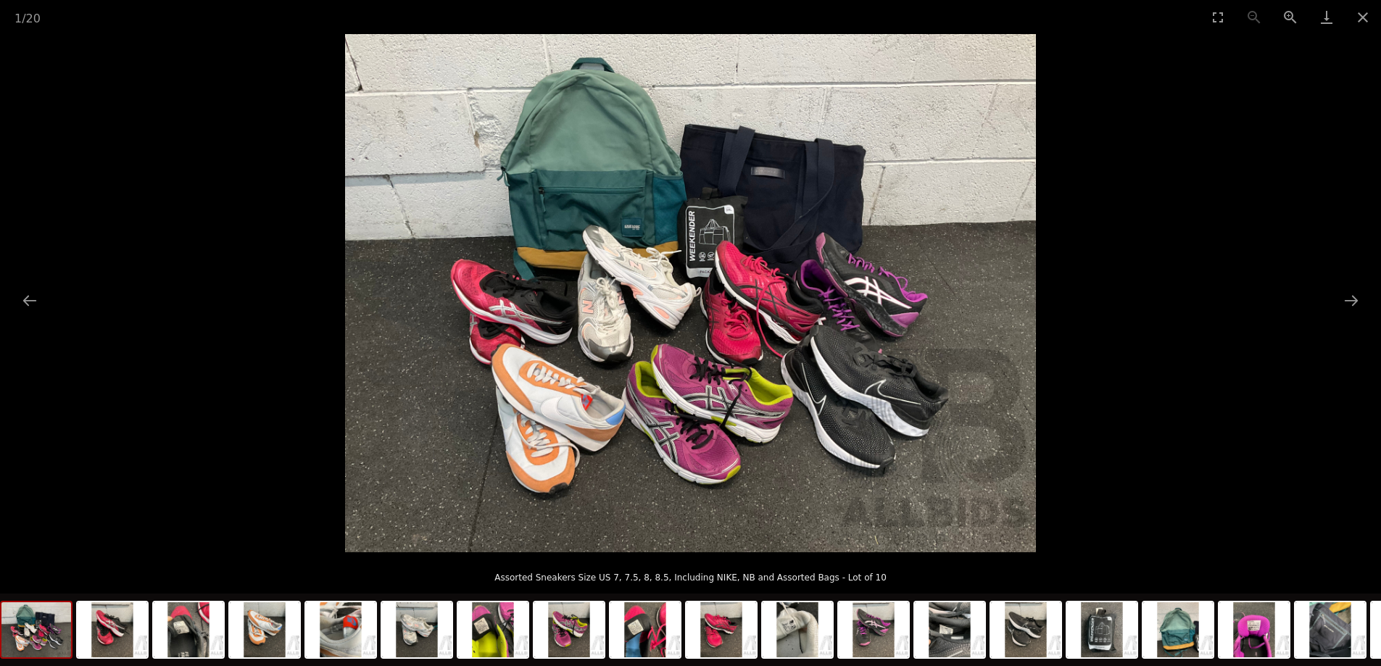
click at [757, 393] on img at bounding box center [690, 293] width 691 height 518
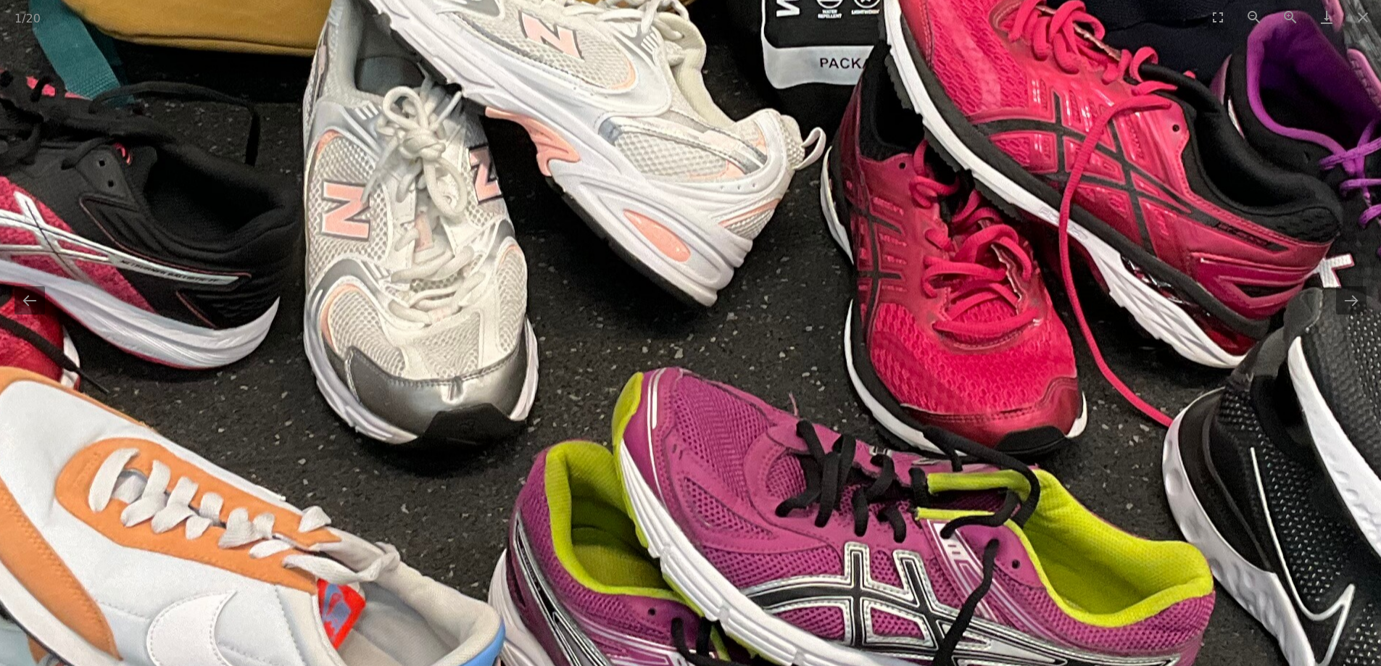
drag, startPoint x: 674, startPoint y: 433, endPoint x: 891, endPoint y: 520, distance: 233.2
click at [891, 520] on img at bounding box center [780, 153] width 2923 height 2192
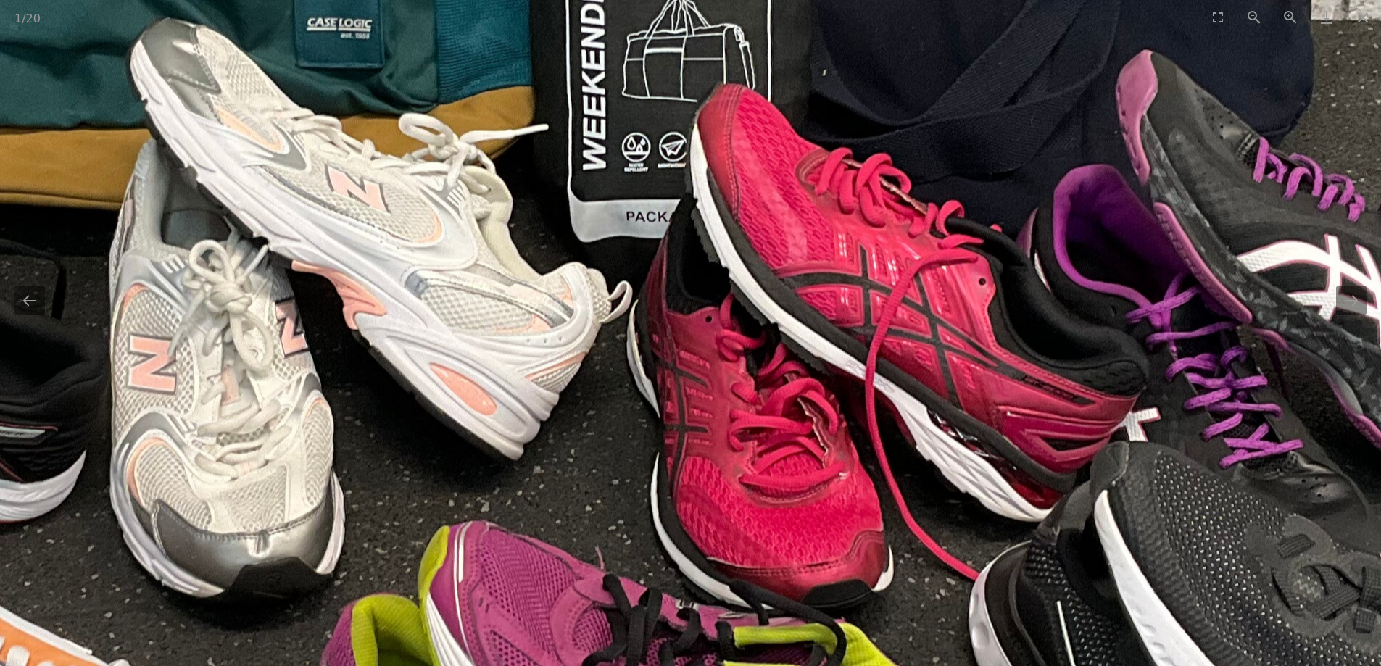
drag, startPoint x: 1033, startPoint y: 272, endPoint x: 639, endPoint y: 403, distance: 415.5
click at [639, 402] on img at bounding box center [586, 306] width 2923 height 2192
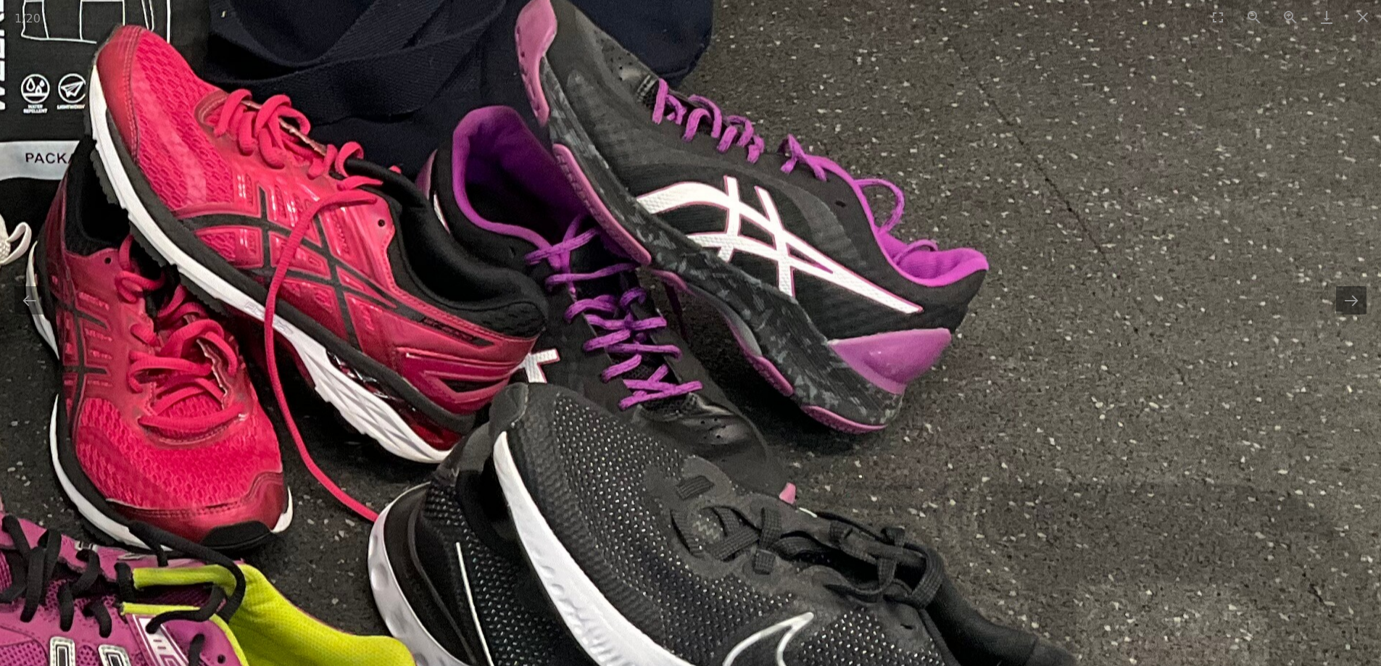
drag, startPoint x: 1047, startPoint y: 349, endPoint x: 722, endPoint y: 206, distance: 355.7
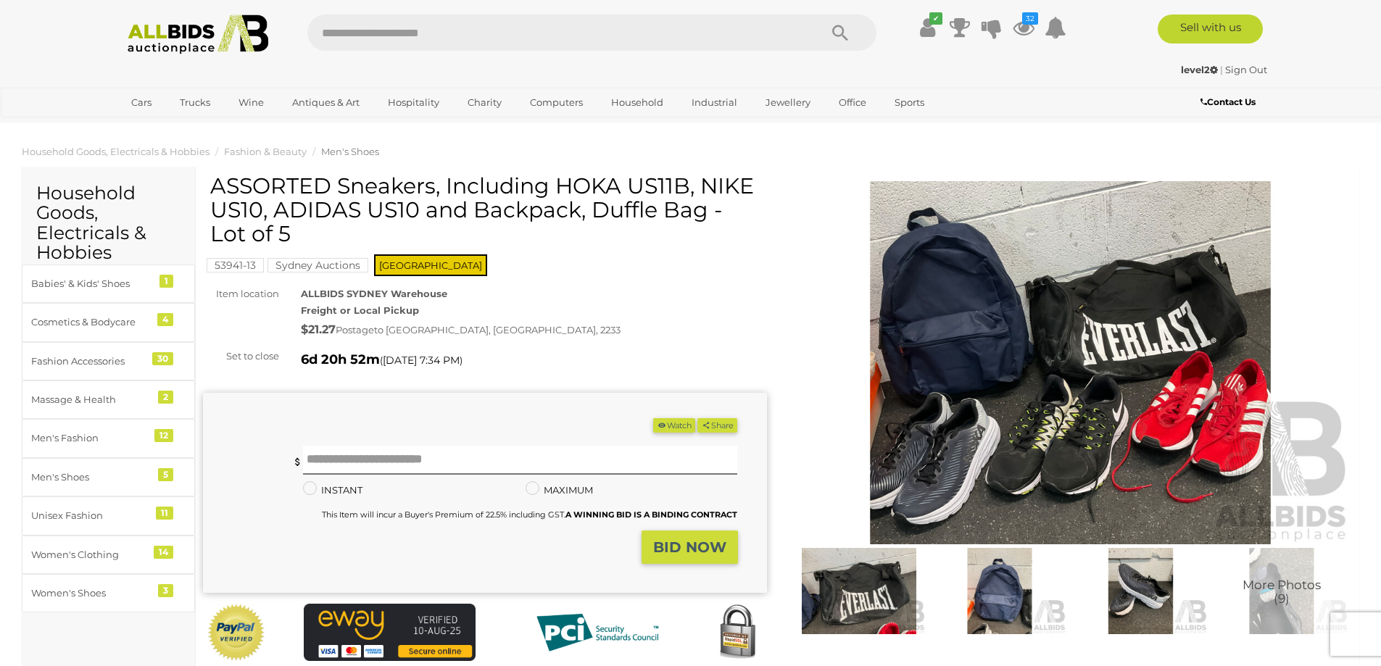
click at [1121, 373] on img at bounding box center [1071, 362] width 564 height 363
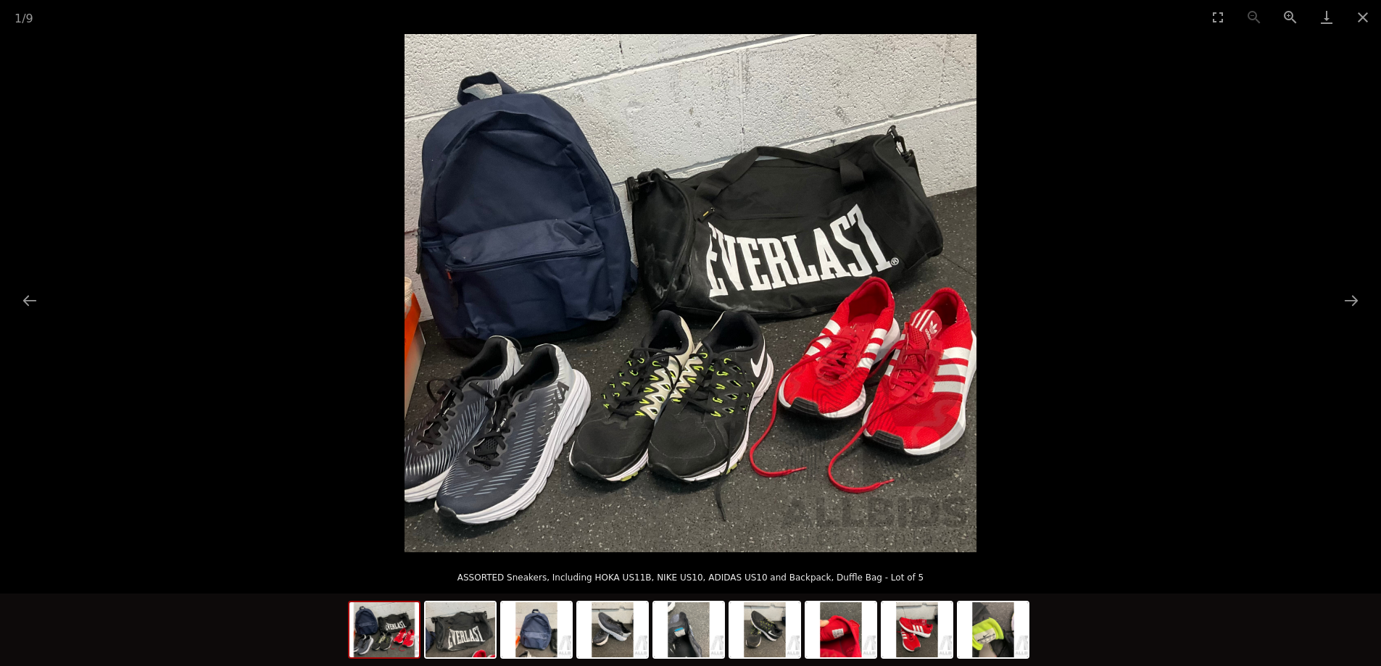
click at [696, 439] on img at bounding box center [690, 293] width 572 height 518
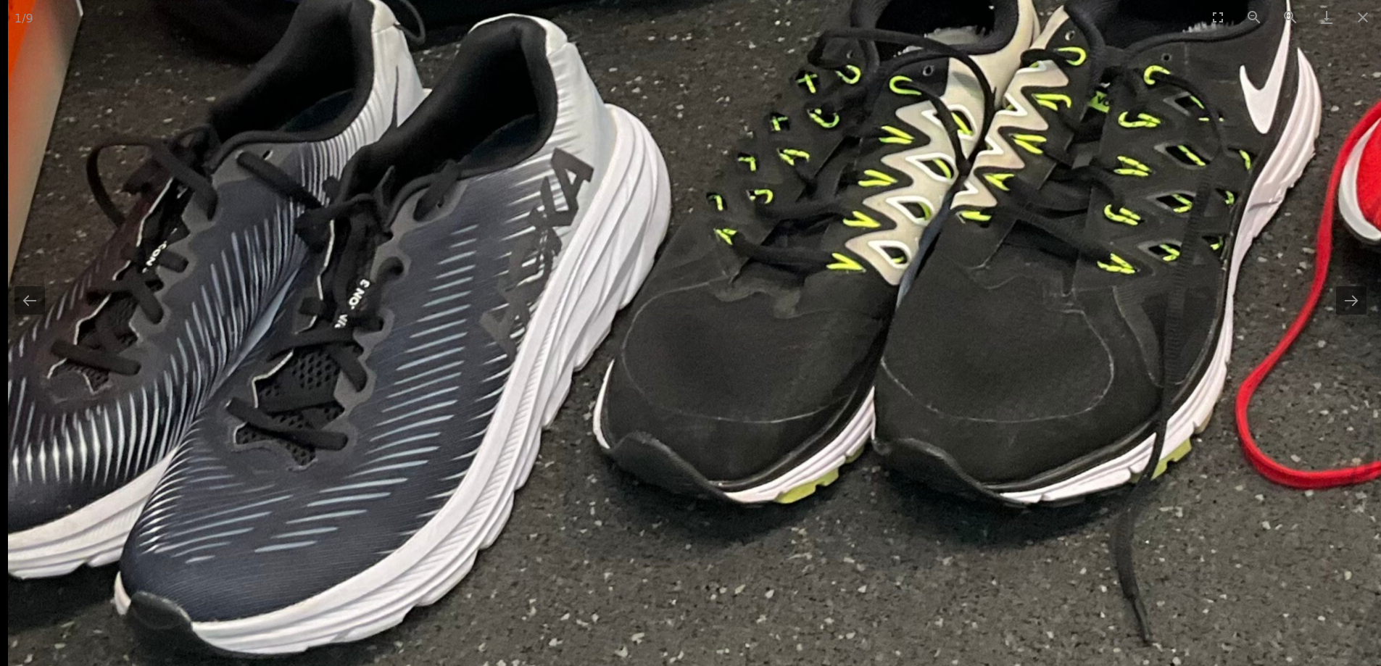
drag, startPoint x: 517, startPoint y: 525, endPoint x: 904, endPoint y: 388, distance: 410.3
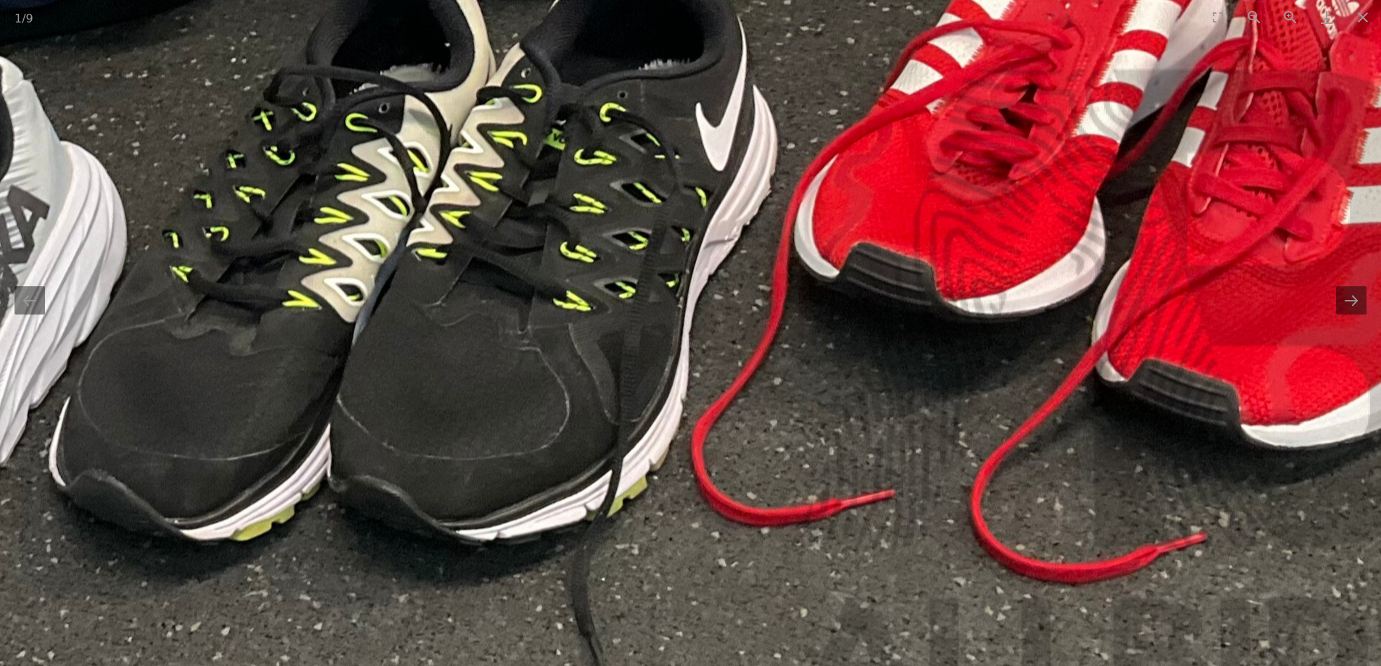
drag, startPoint x: 1053, startPoint y: 379, endPoint x: 499, endPoint y: 433, distance: 556.3
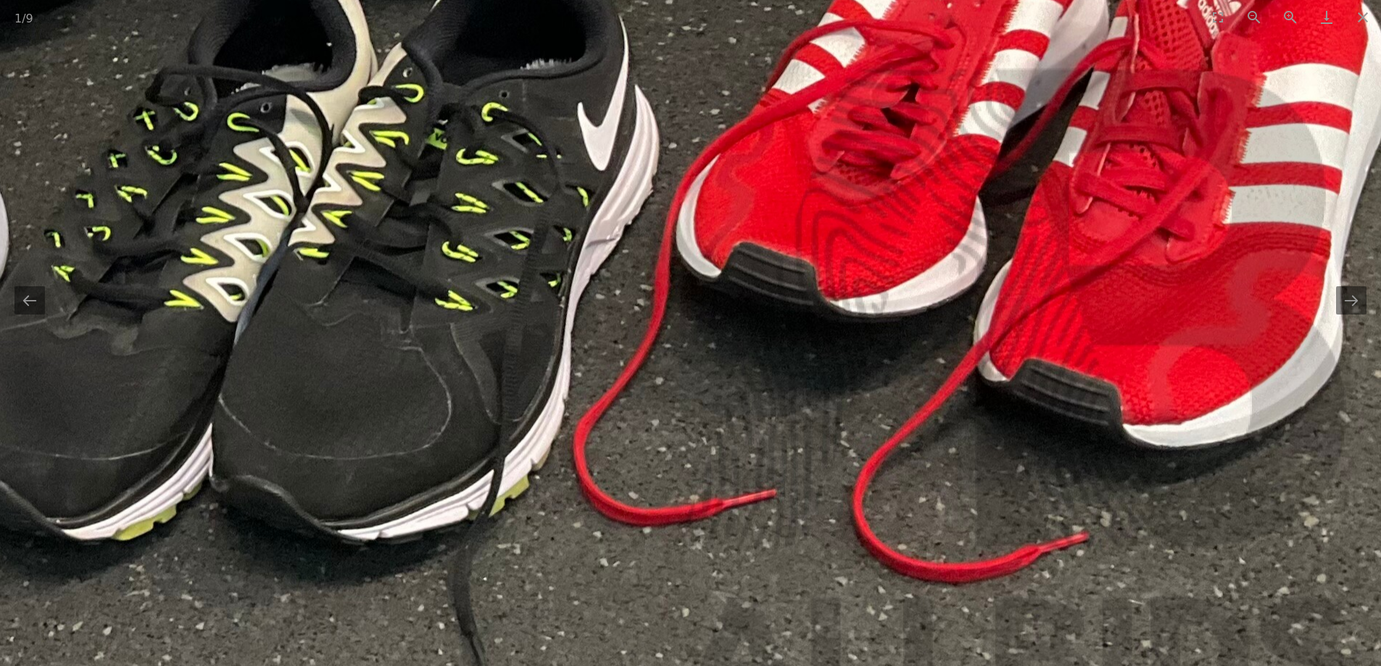
click at [1350, 306] on button "Next slide" at bounding box center [1351, 300] width 30 height 28
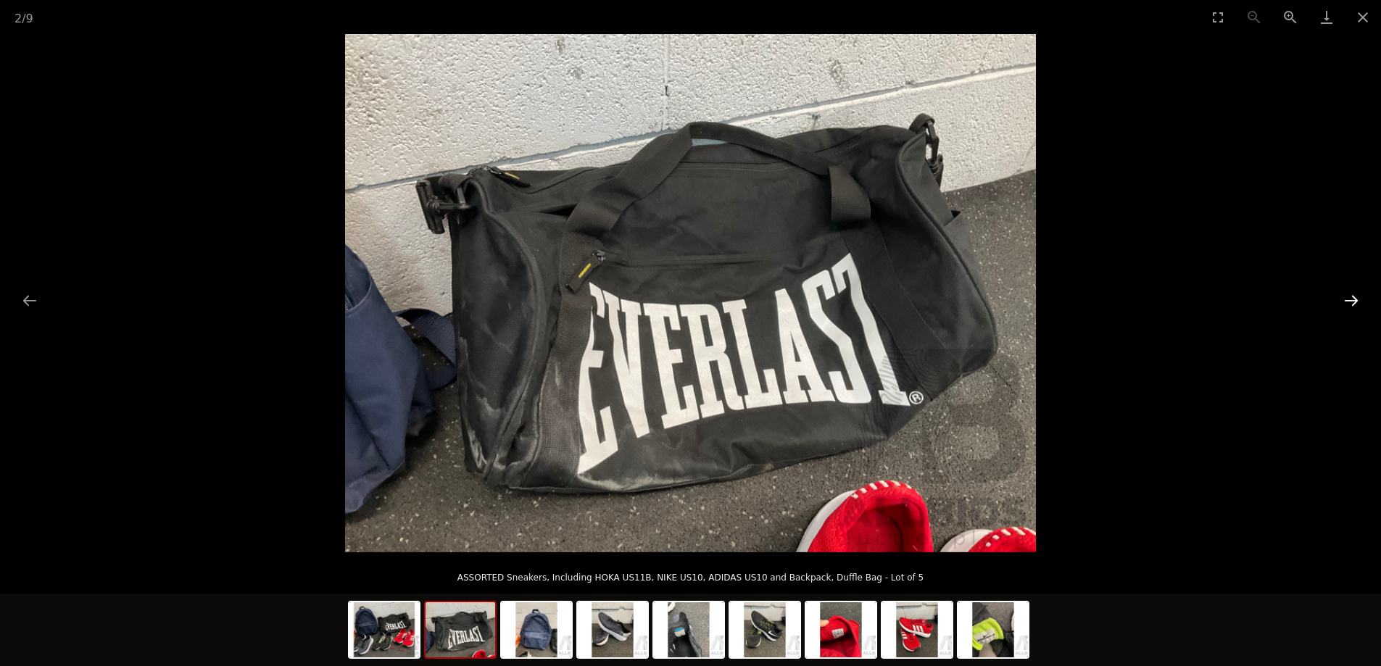
click at [1350, 304] on button "Next slide" at bounding box center [1351, 300] width 30 height 28
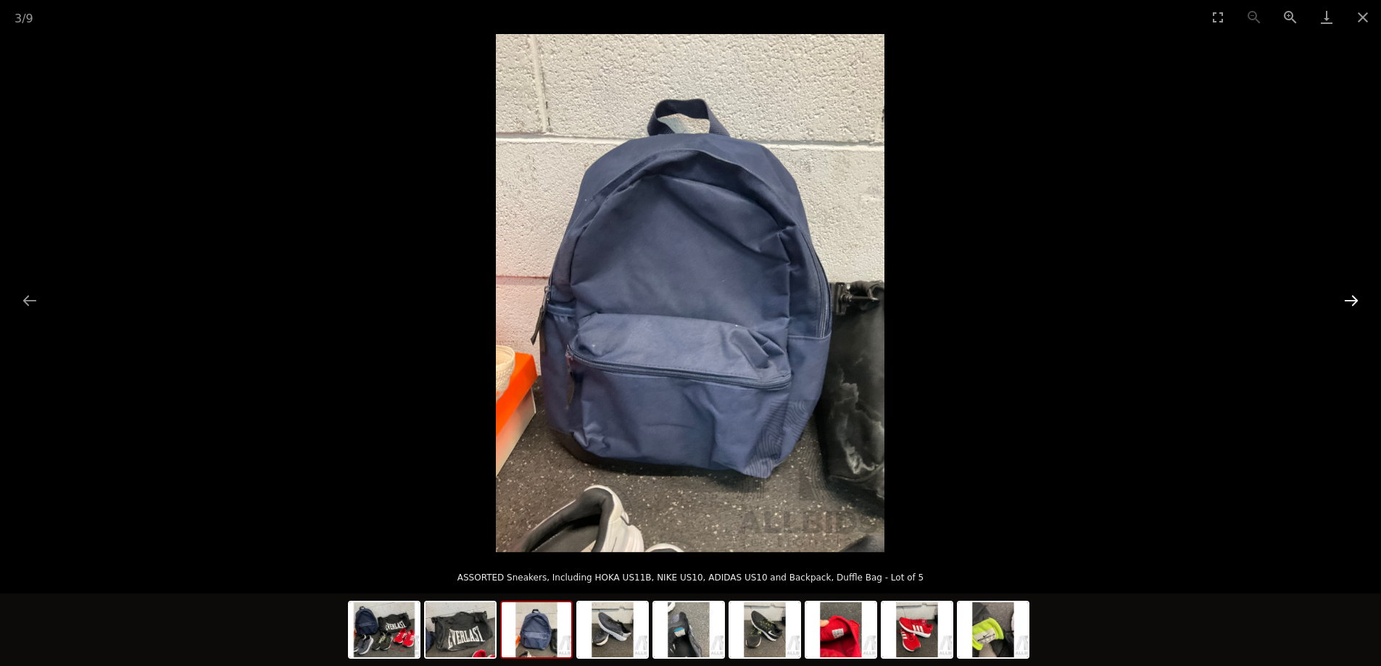
click at [1350, 304] on button "Next slide" at bounding box center [1351, 300] width 30 height 28
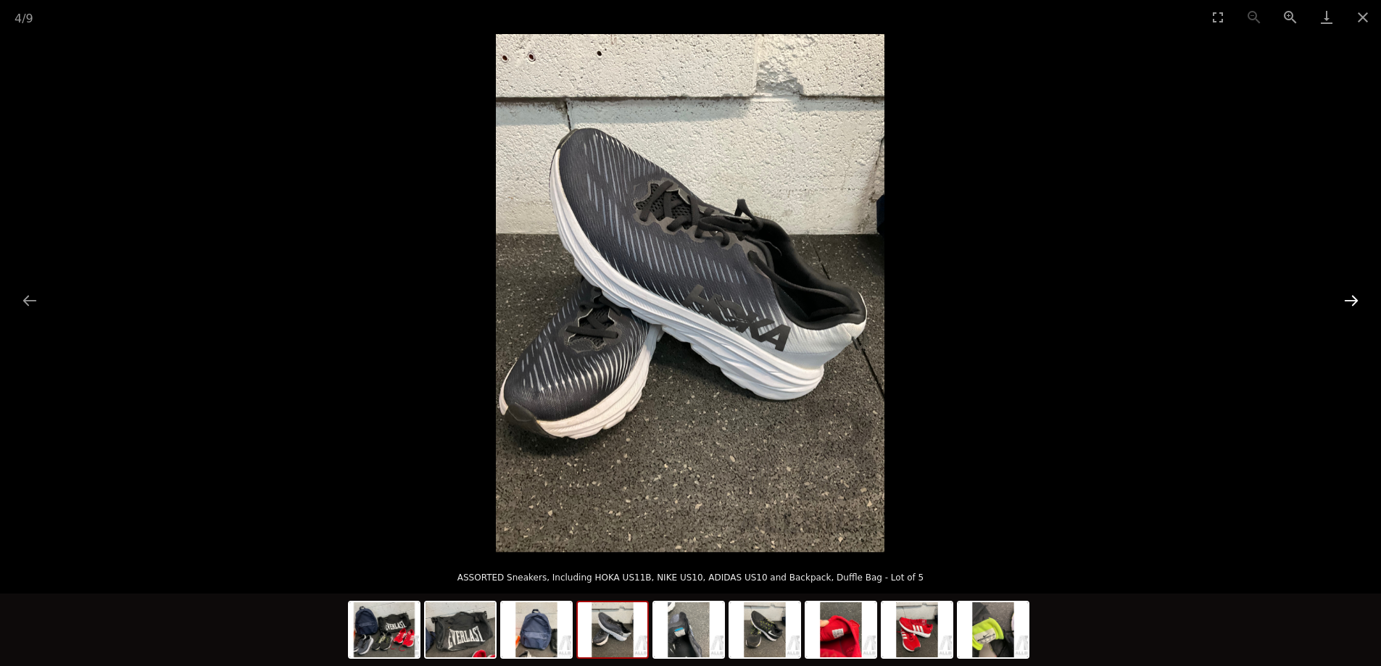
click at [1350, 304] on button "Next slide" at bounding box center [1351, 300] width 30 height 28
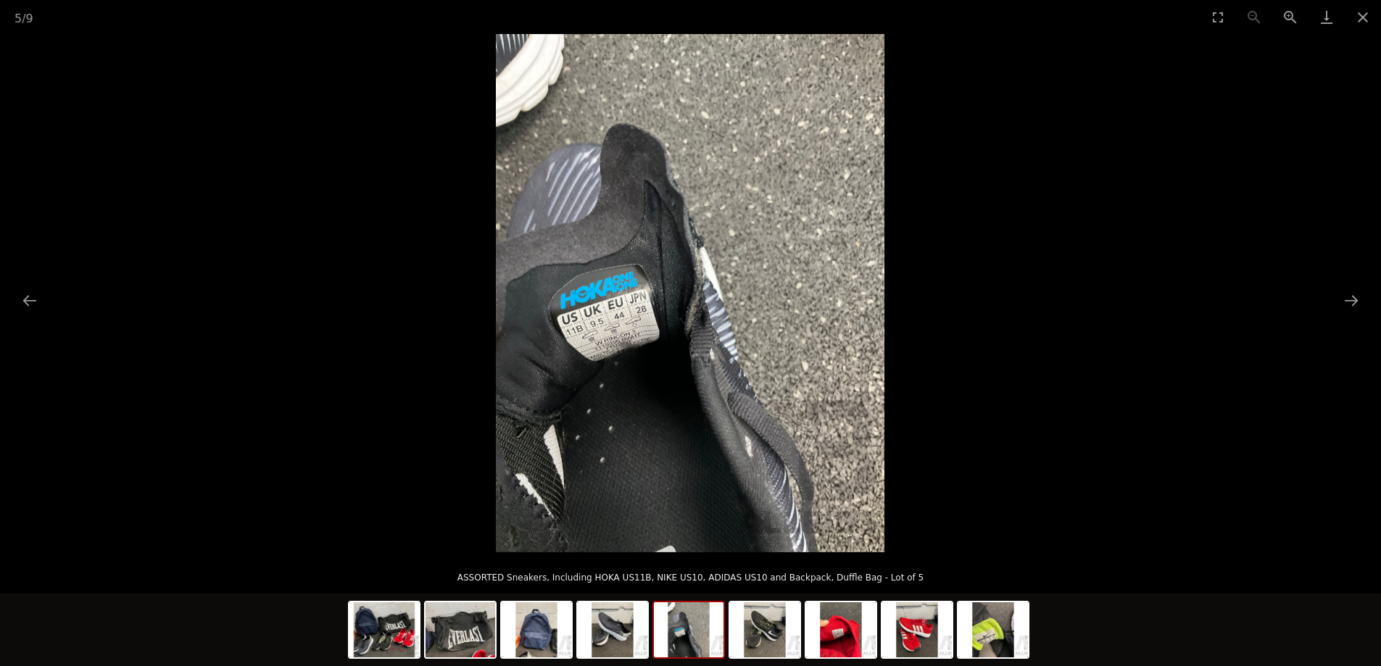
click at [674, 365] on img at bounding box center [690, 293] width 388 height 518
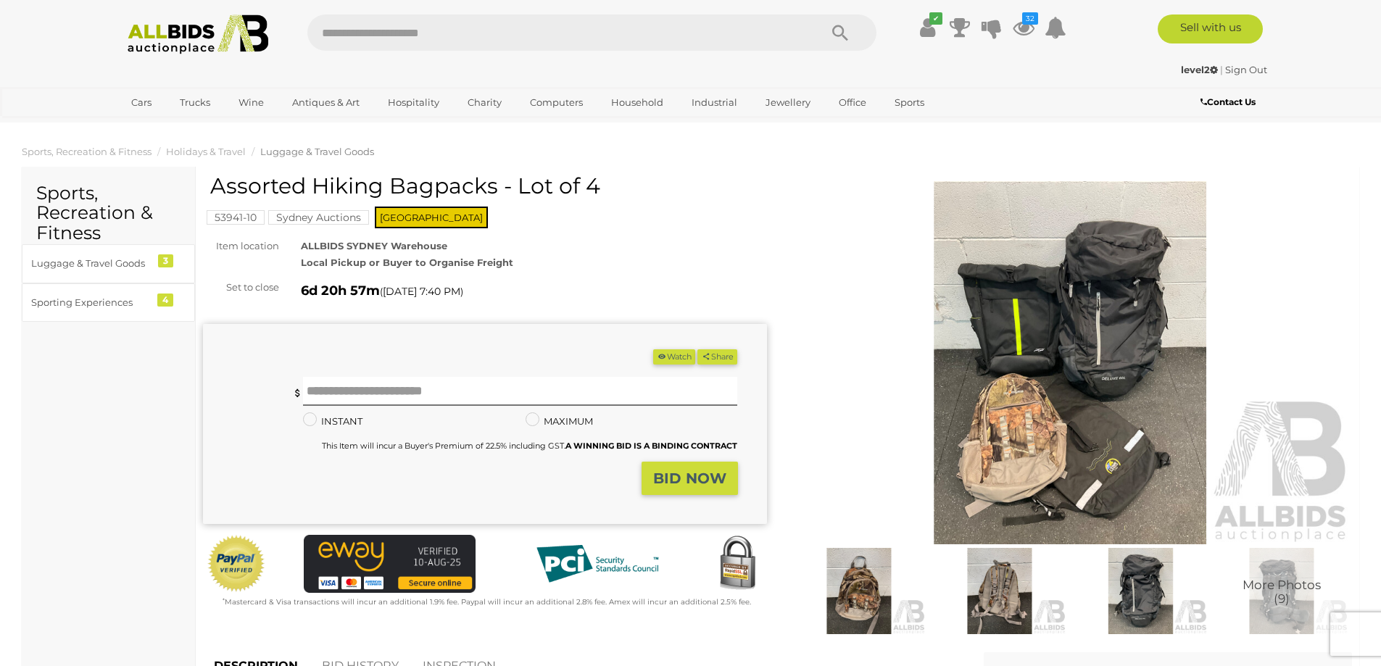
click at [1076, 352] on img at bounding box center [1071, 362] width 564 height 363
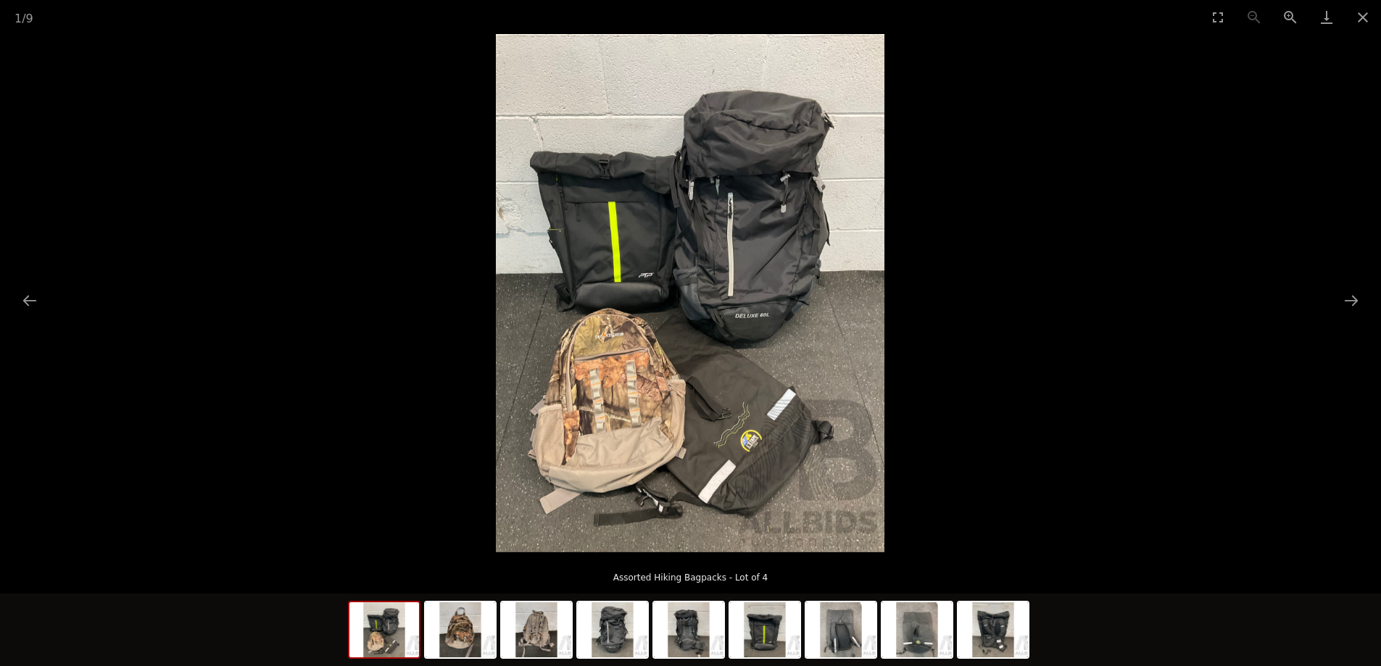
click at [763, 335] on img at bounding box center [690, 293] width 388 height 518
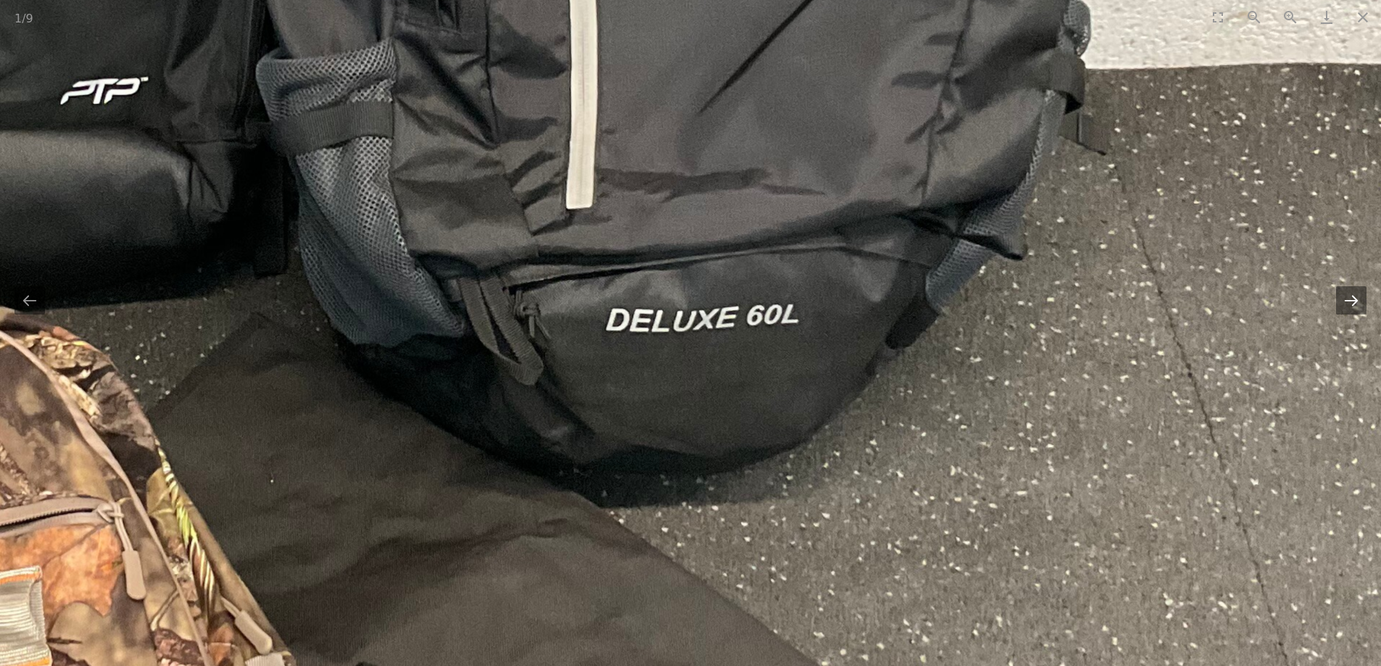
click at [1341, 304] on button "Next slide" at bounding box center [1351, 300] width 30 height 28
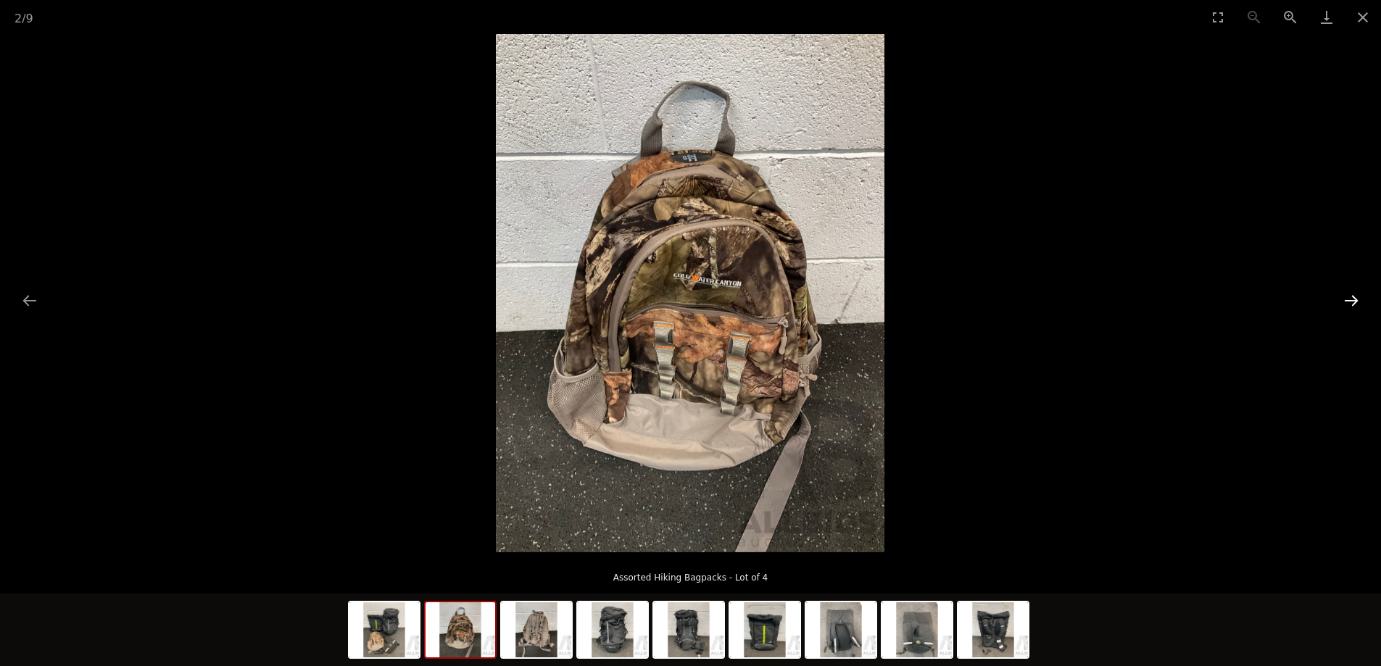
click at [1342, 304] on button "Next slide" at bounding box center [1351, 300] width 30 height 28
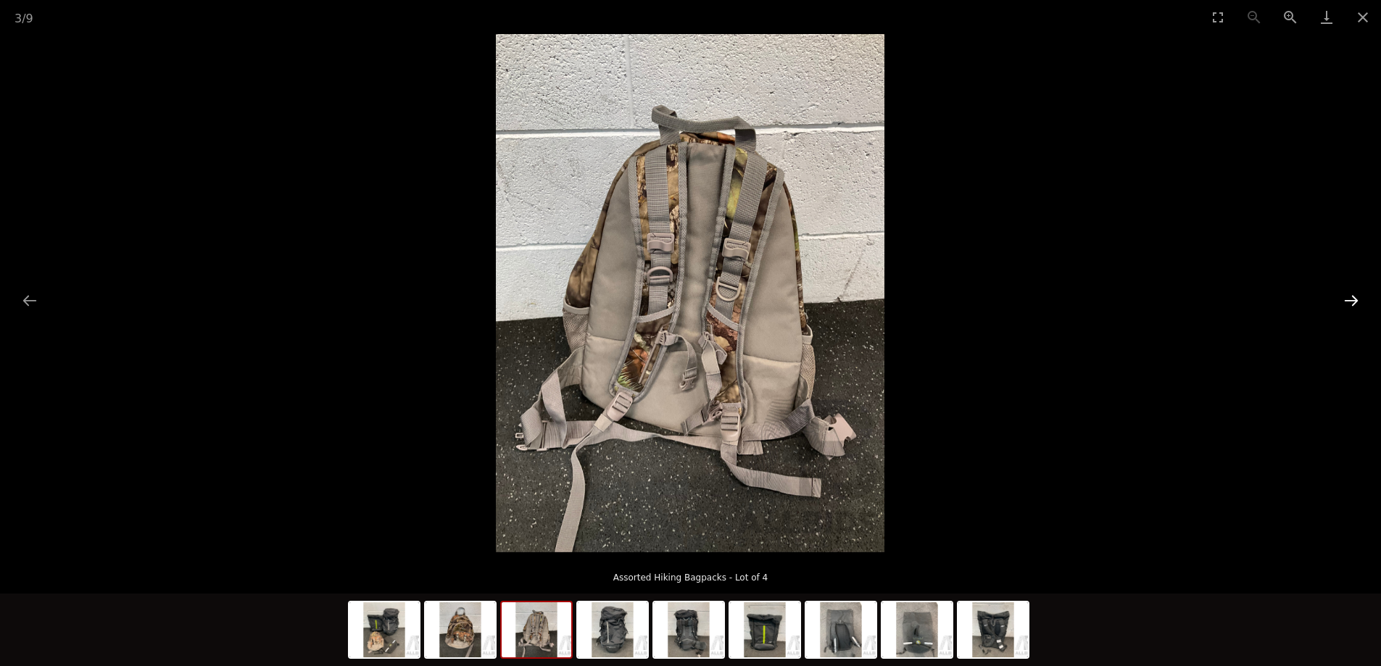
click at [1342, 304] on button "Next slide" at bounding box center [1351, 300] width 30 height 28
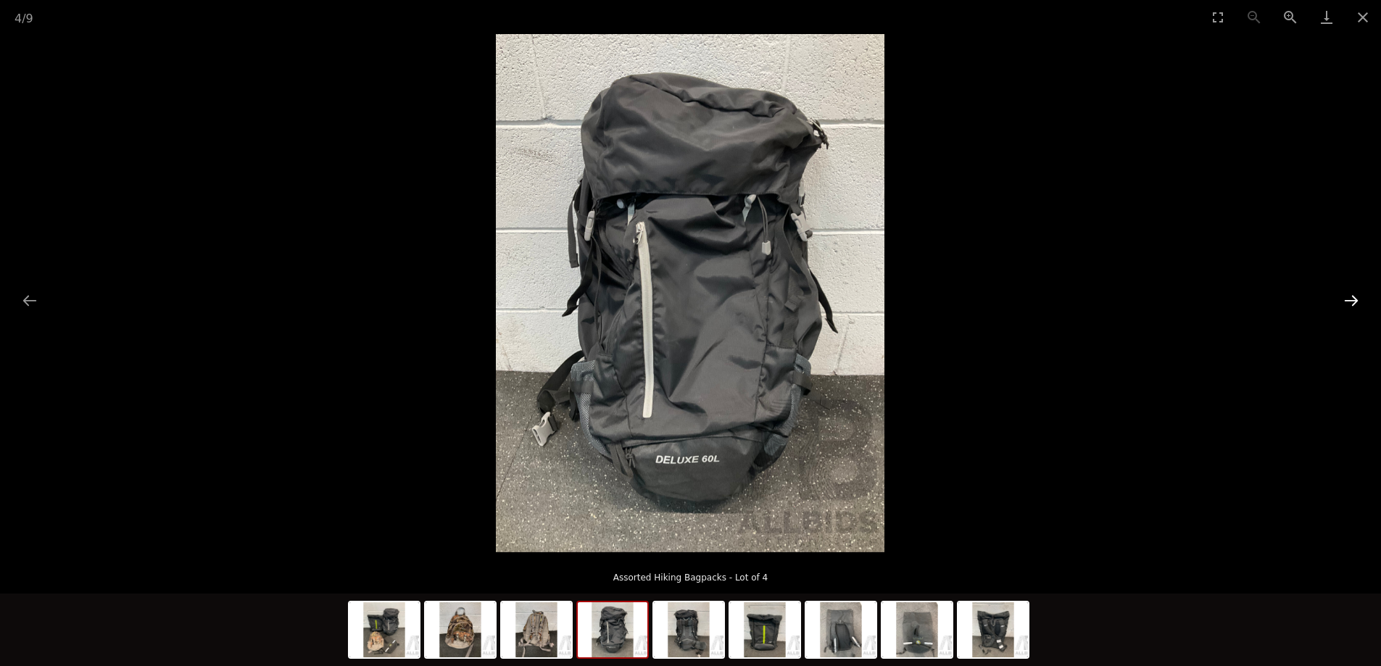
click at [1342, 304] on button "Next slide" at bounding box center [1351, 300] width 30 height 28
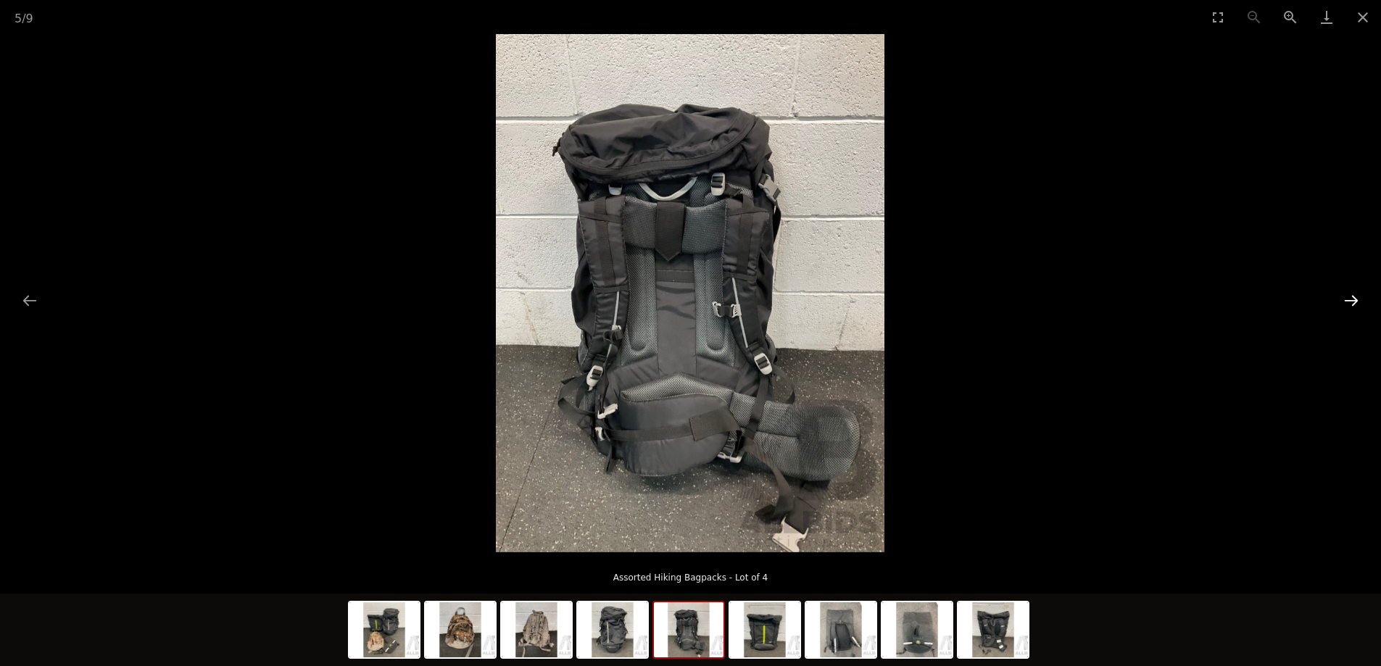
click at [1342, 304] on button "Next slide" at bounding box center [1351, 300] width 30 height 28
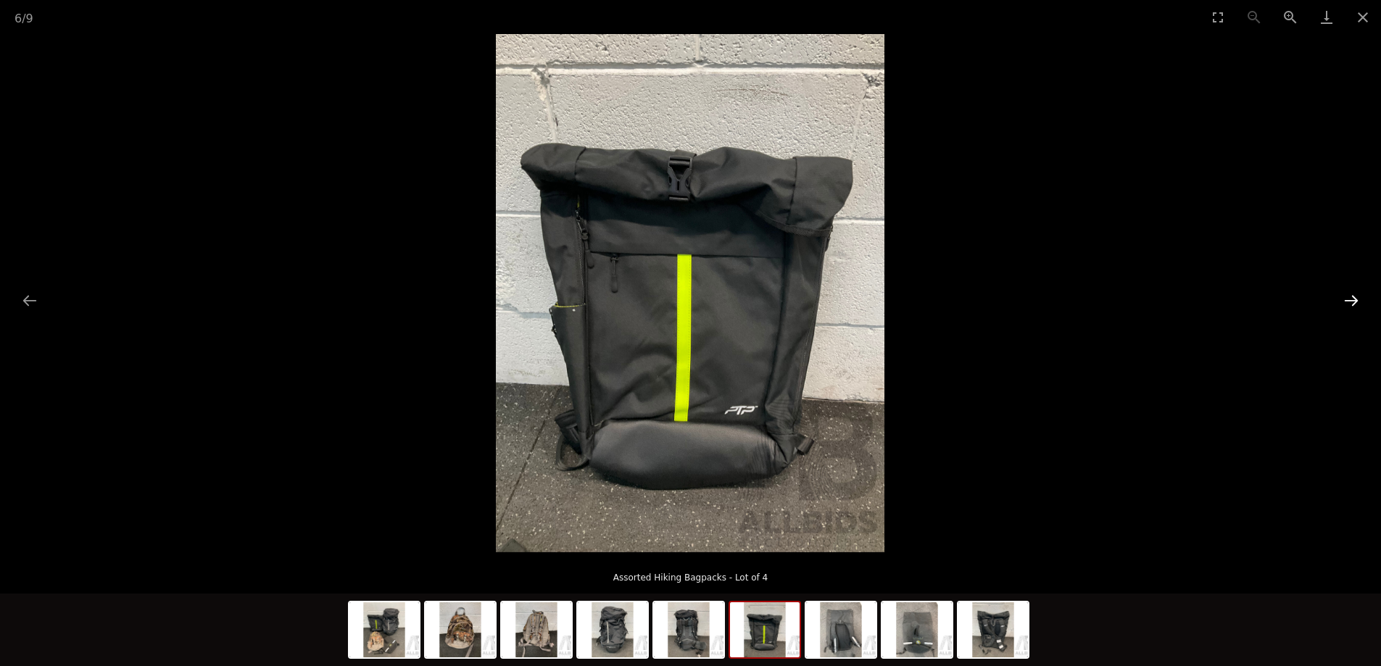
click at [1342, 304] on button "Next slide" at bounding box center [1351, 300] width 30 height 28
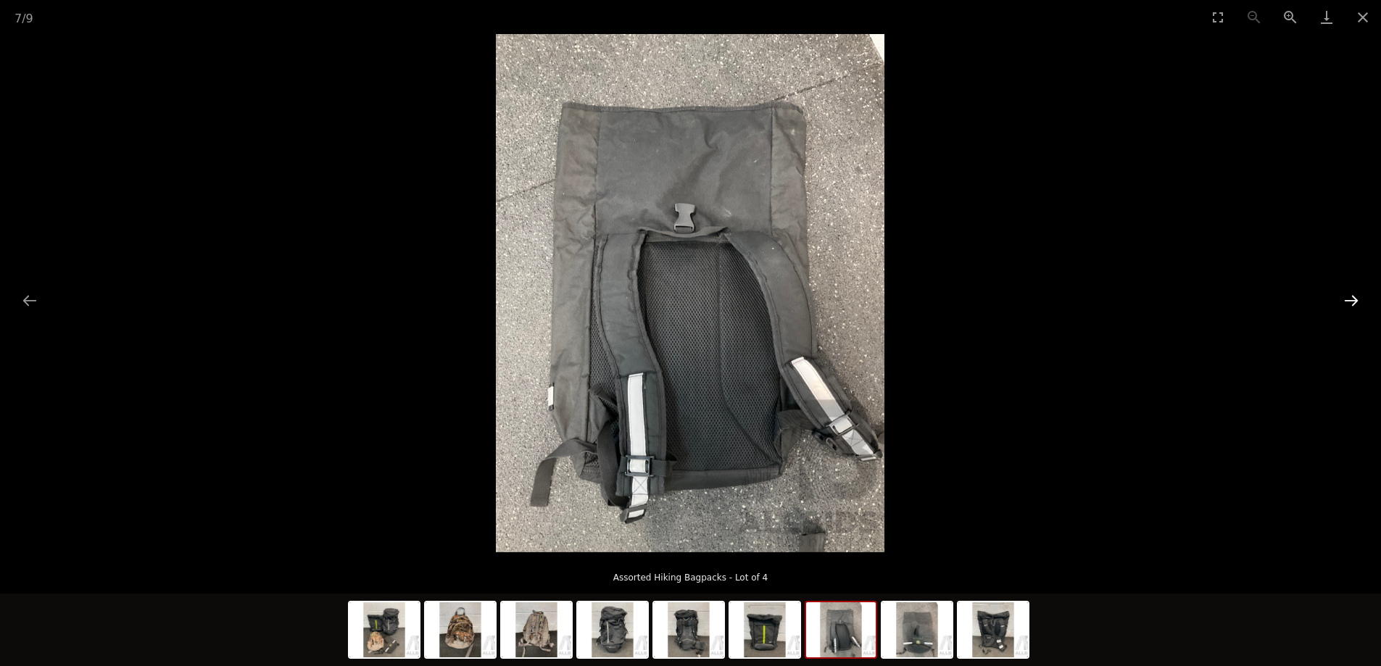
click at [1342, 304] on button "Next slide" at bounding box center [1351, 300] width 30 height 28
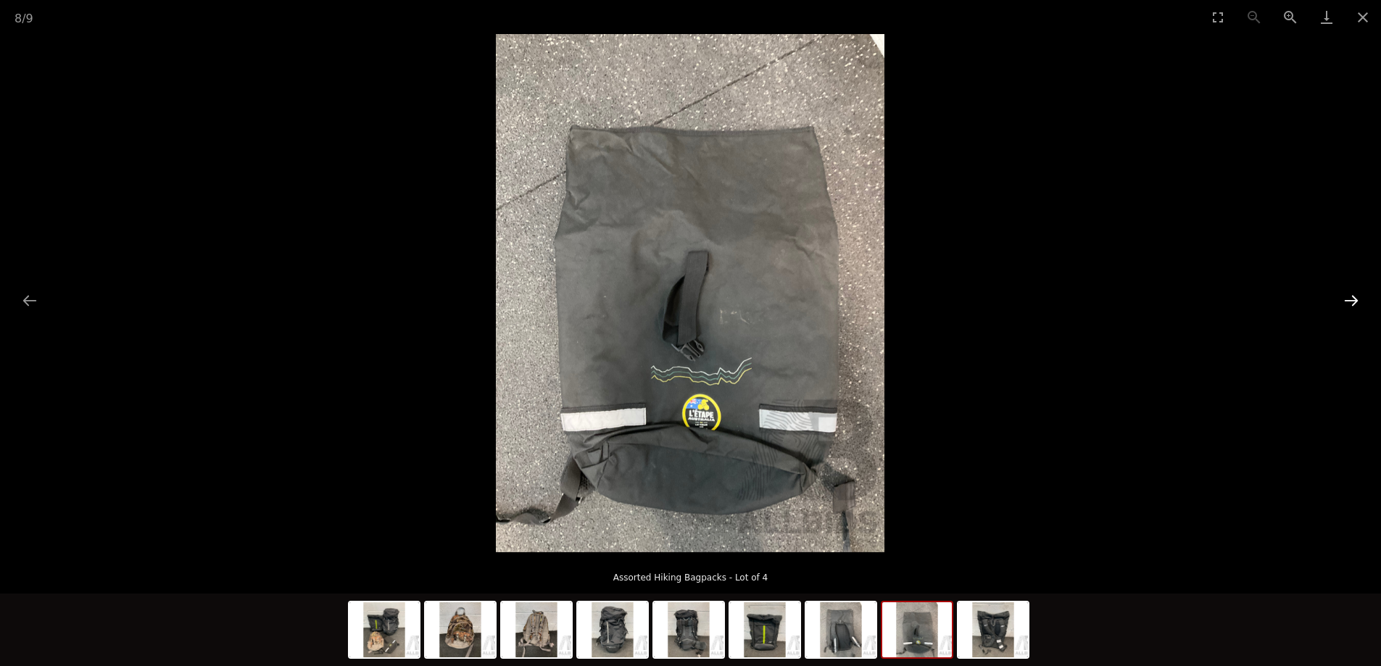
click at [1342, 304] on button "Next slide" at bounding box center [1351, 300] width 30 height 28
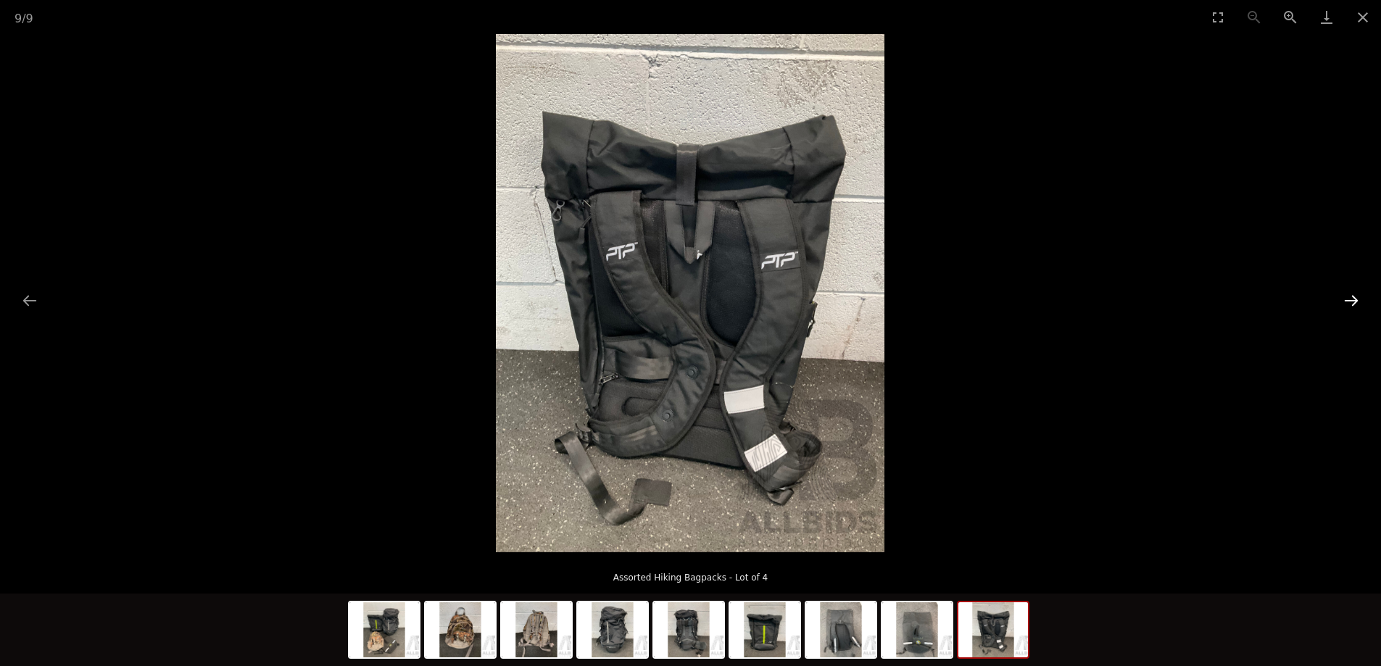
click at [1342, 304] on button "Next slide" at bounding box center [1351, 300] width 30 height 28
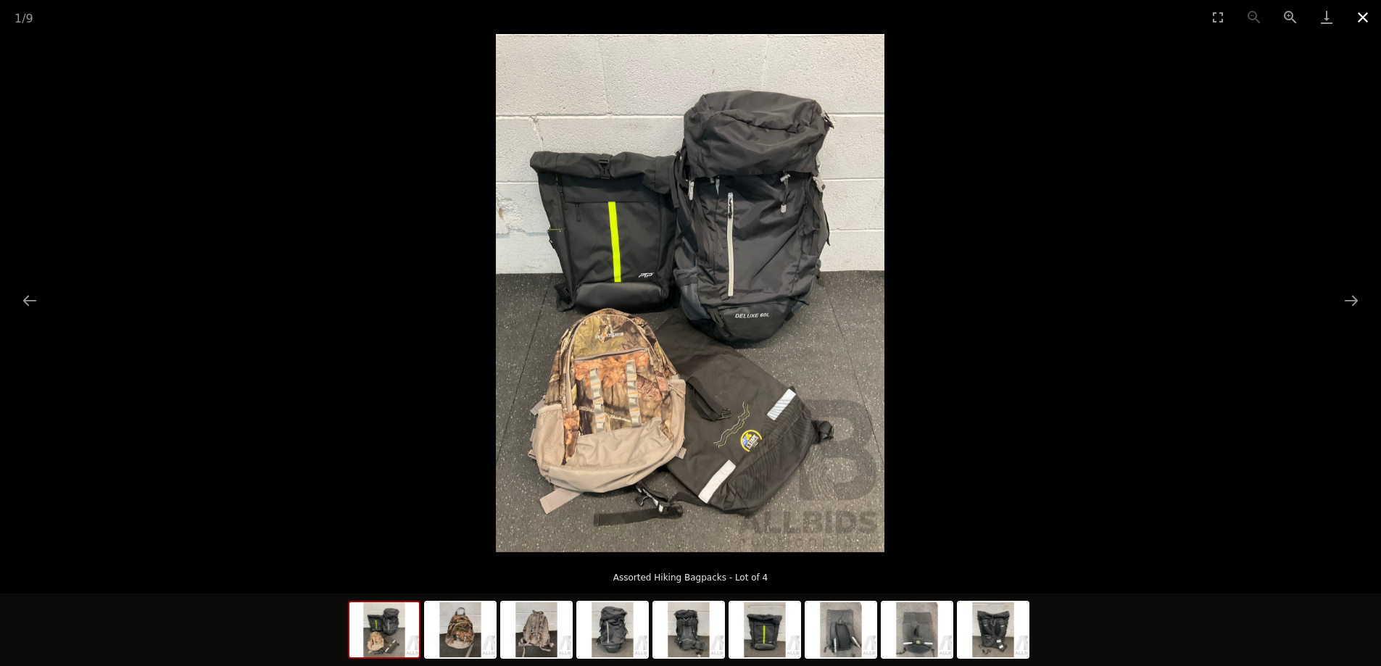
click at [1357, 16] on button "Close gallery" at bounding box center [1362, 17] width 36 height 34
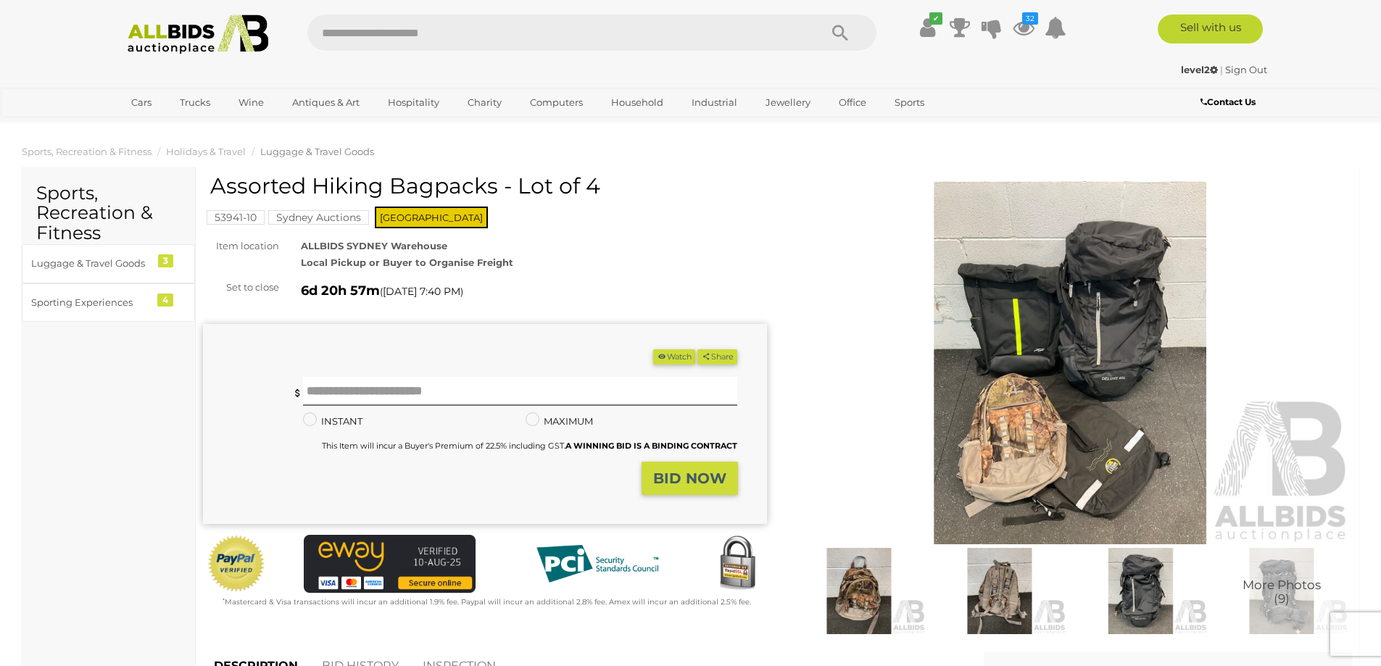
click at [672, 357] on button "Watch" at bounding box center [674, 356] width 42 height 15
